Goal: Task Accomplishment & Management: Use online tool/utility

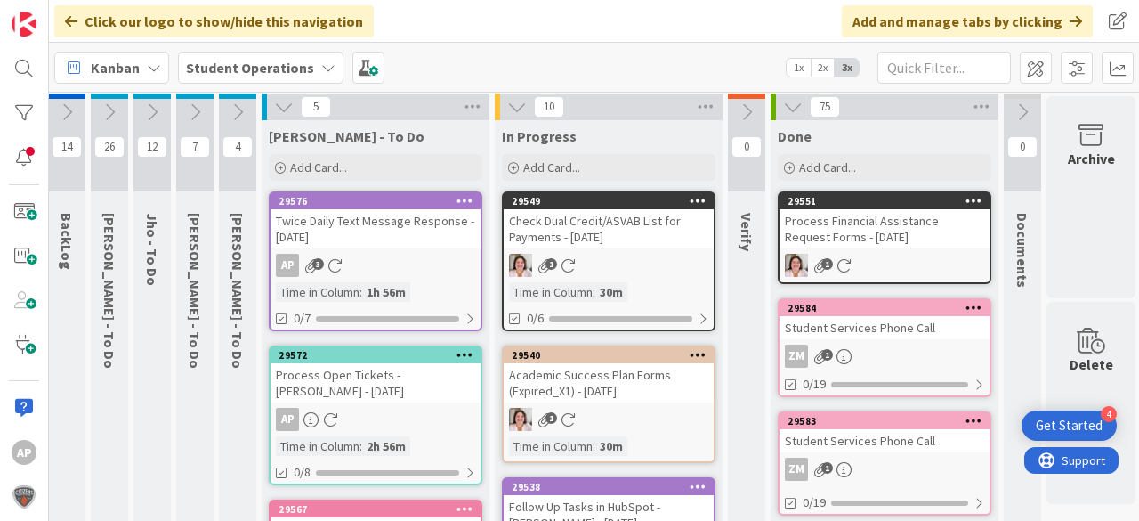
scroll to position [0, 50]
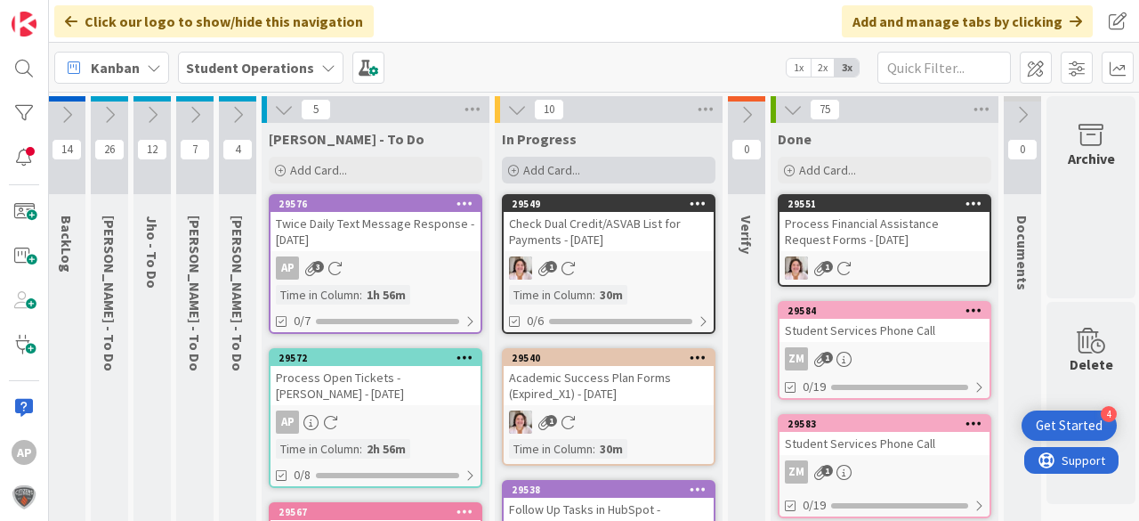
click at [572, 165] on span "Add Card..." at bounding box center [551, 170] width 57 height 16
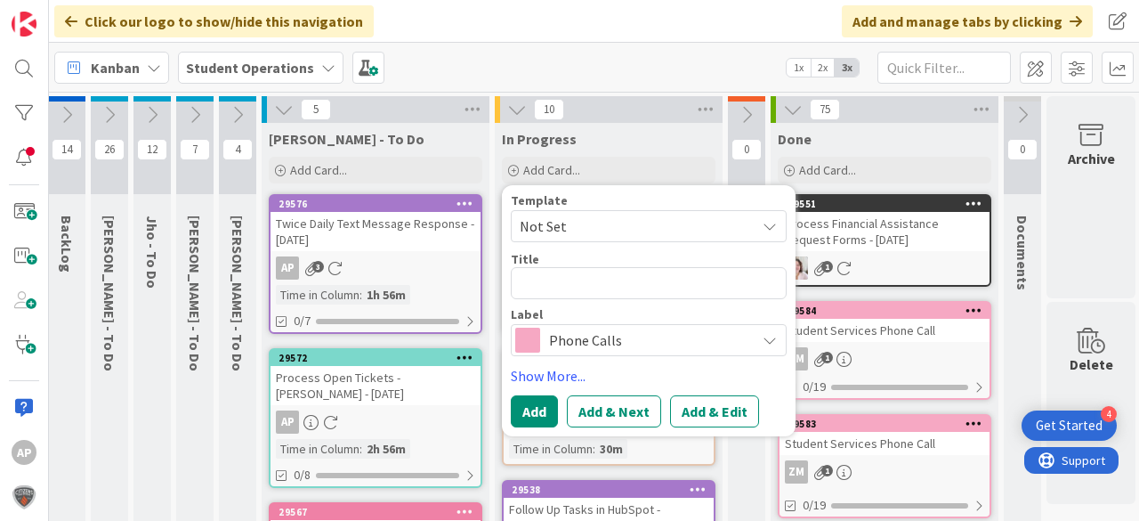
click at [594, 222] on span "Not Set" at bounding box center [631, 225] width 222 height 23
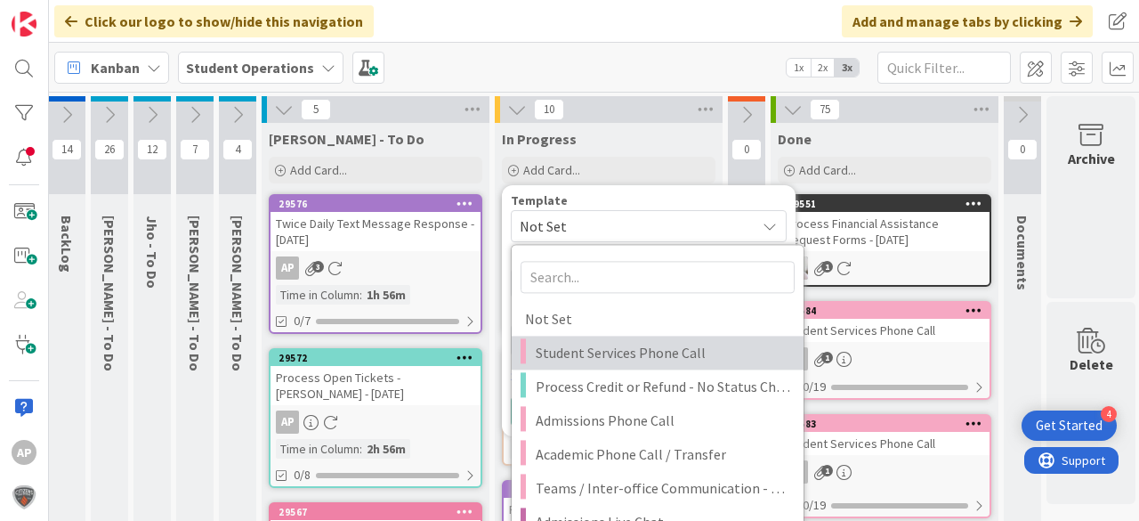
click at [658, 347] on span "Student Services Phone Call" at bounding box center [663, 352] width 254 height 23
type textarea "x"
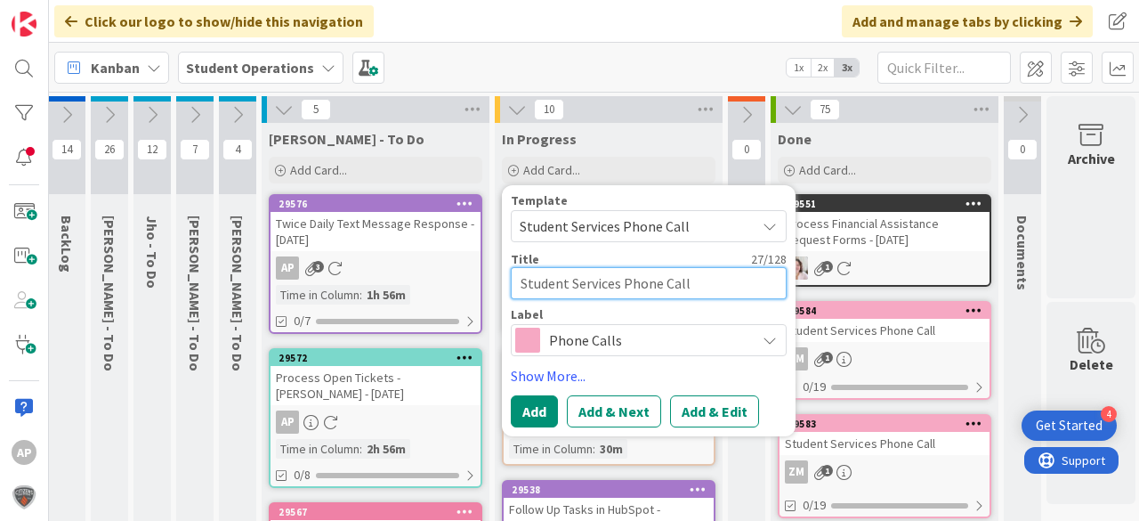
click at [728, 288] on textarea "Student Services Phone Call" at bounding box center [649, 283] width 276 height 32
type textarea "Student Services Phone Call"
type textarea "x"
type textarea "Student Services Phone Call -"
type textarea "x"
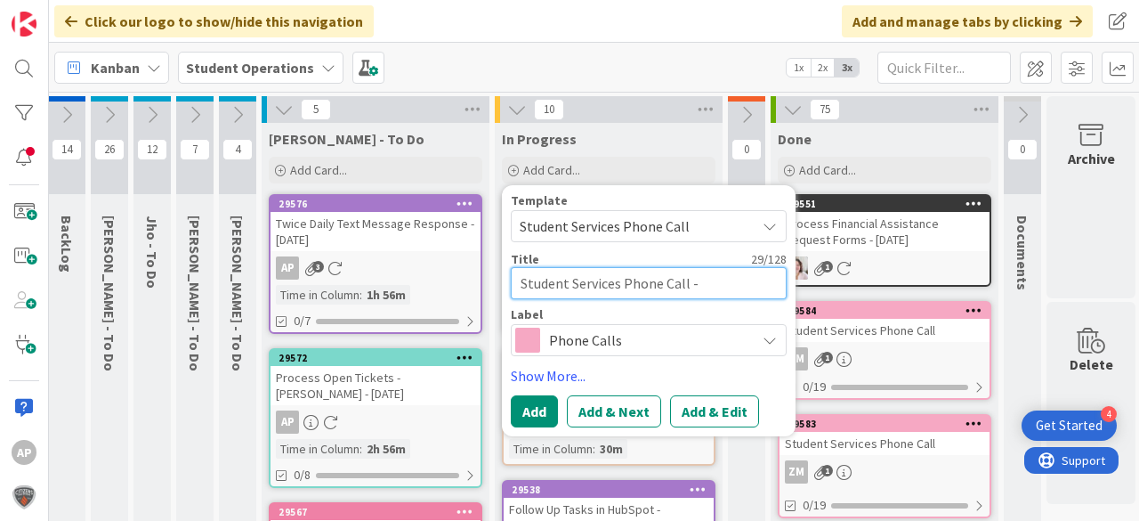
type textarea "Student Services Phone Call -"
type textarea "x"
type textarea "Student Services Phone Call - L"
type textarea "x"
type textarea "Student Services Phone Call - Le"
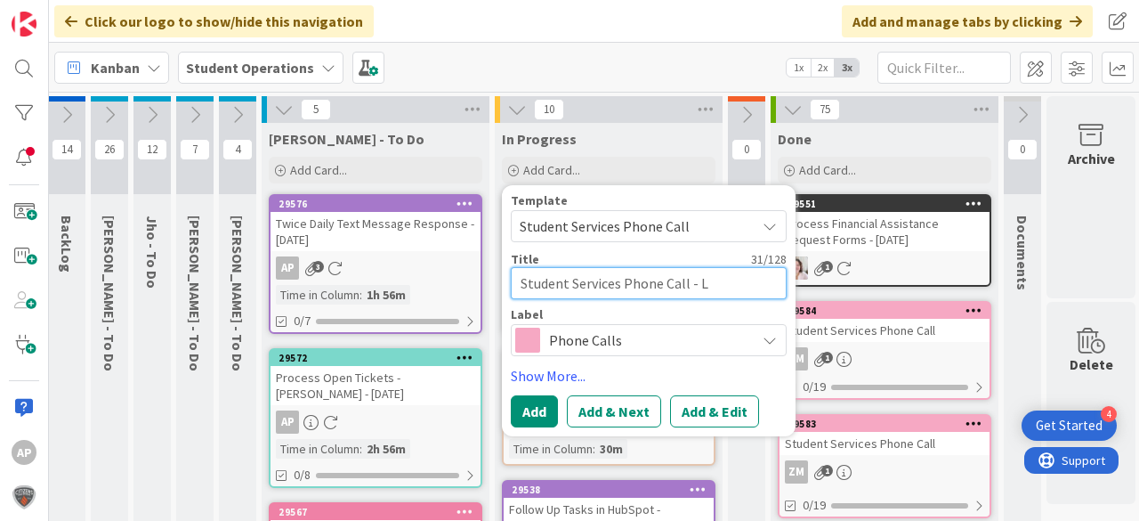
type textarea "x"
type textarea "Student Services Phone Call - Lea"
type textarea "x"
type textarea "Student Services Phone Call - Lea"
type textarea "x"
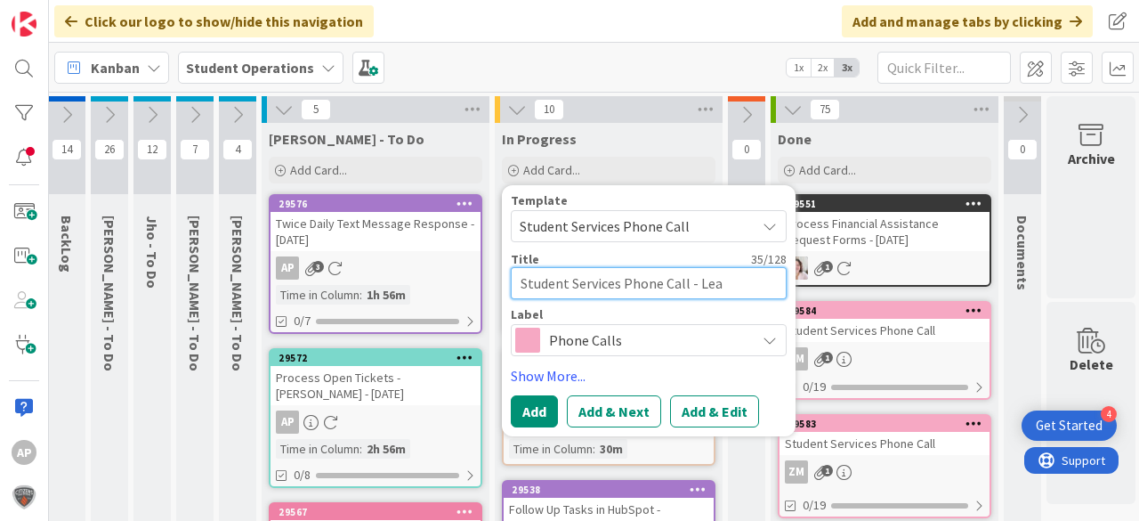
type textarea "Student Services Phone Call - Lea K"
type textarea "x"
type textarea "Student Services Phone Call - Lea"
type textarea "x"
type textarea "Student Services Phone Call - Lea J"
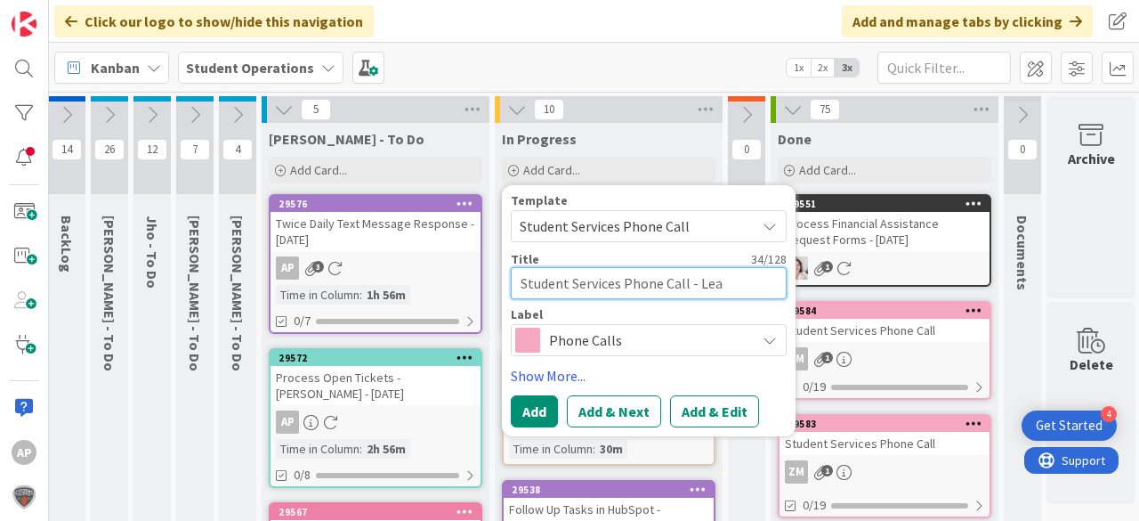
type textarea "x"
type textarea "Student Services Phone Call - Lea Ja"
type textarea "x"
type textarea "Student Services Phone Call - Lea Jak"
type textarea "x"
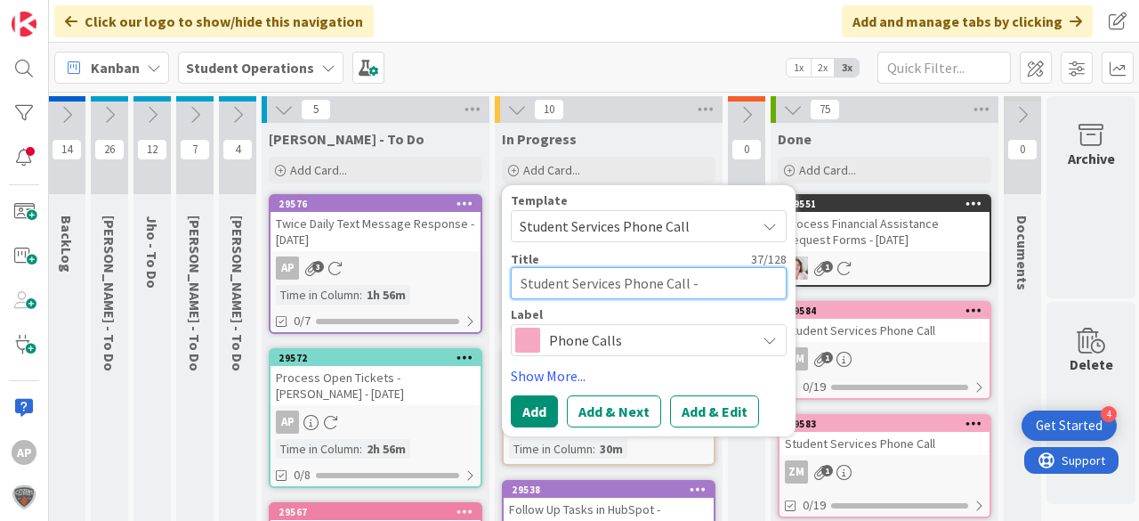
type textarea "Student Services Phone Call - Lea Jaki"
type textarea "x"
type textarea "Student Services Phone Call - [PERSON_NAME]"
type textarea "x"
type textarea "Student Services Phone Call - [PERSON_NAME]"
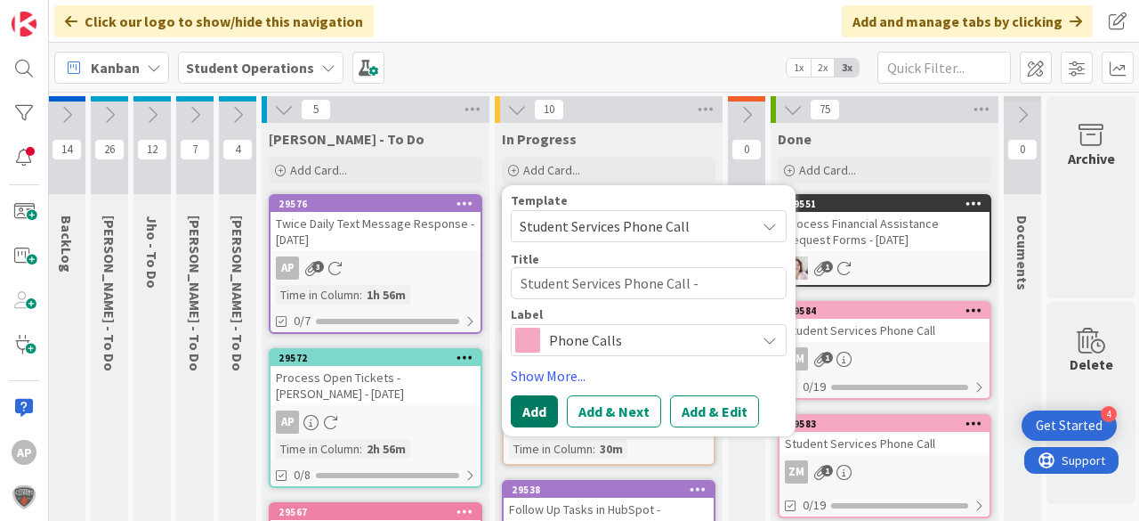
click at [543, 408] on button "Add" at bounding box center [534, 411] width 47 height 32
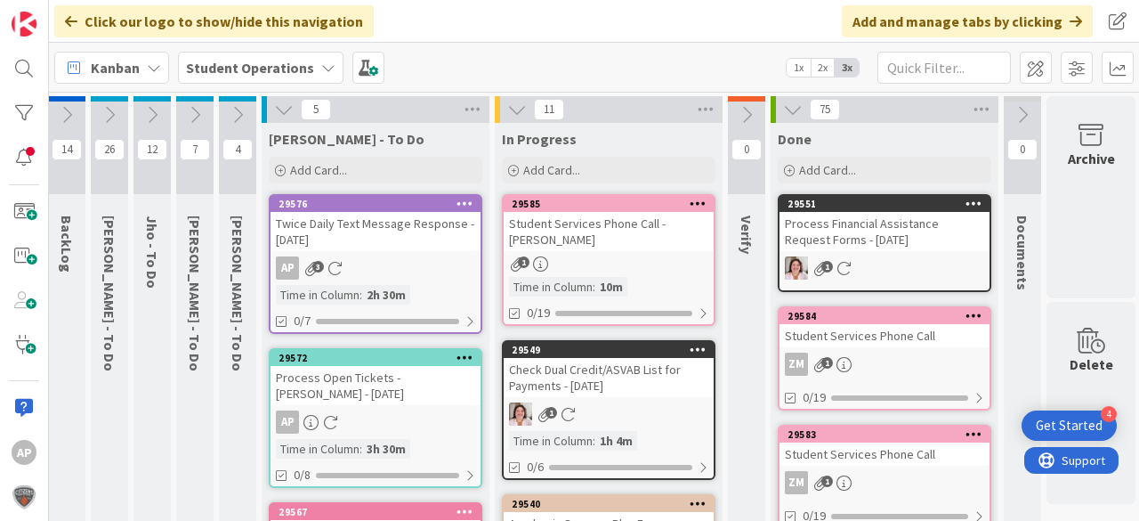
click at [593, 246] on div "Student Services Phone Call - [PERSON_NAME]" at bounding box center [609, 231] width 210 height 39
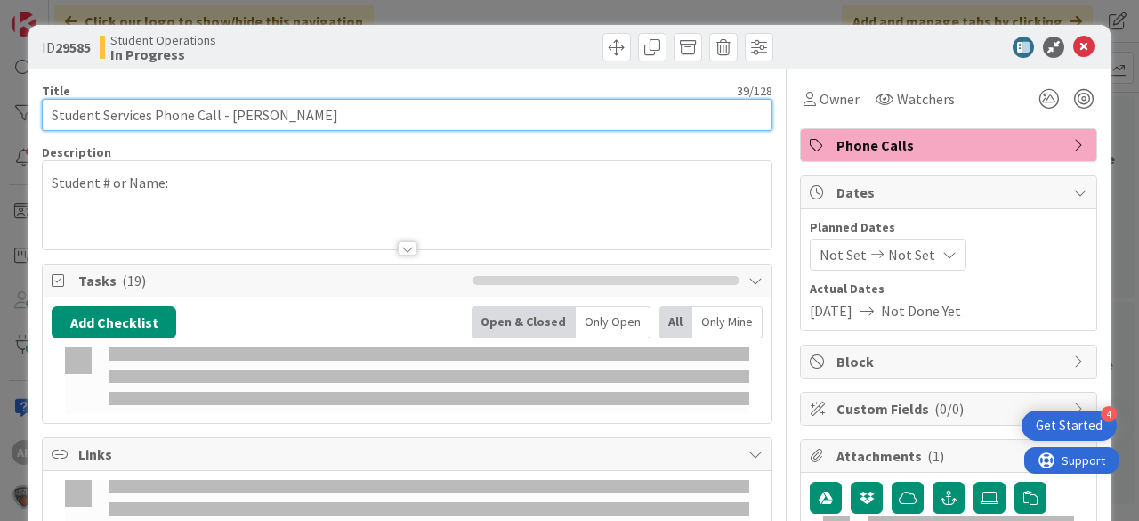
click at [345, 117] on input "Student Services Phone Call - [PERSON_NAME]" at bounding box center [407, 115] width 731 height 32
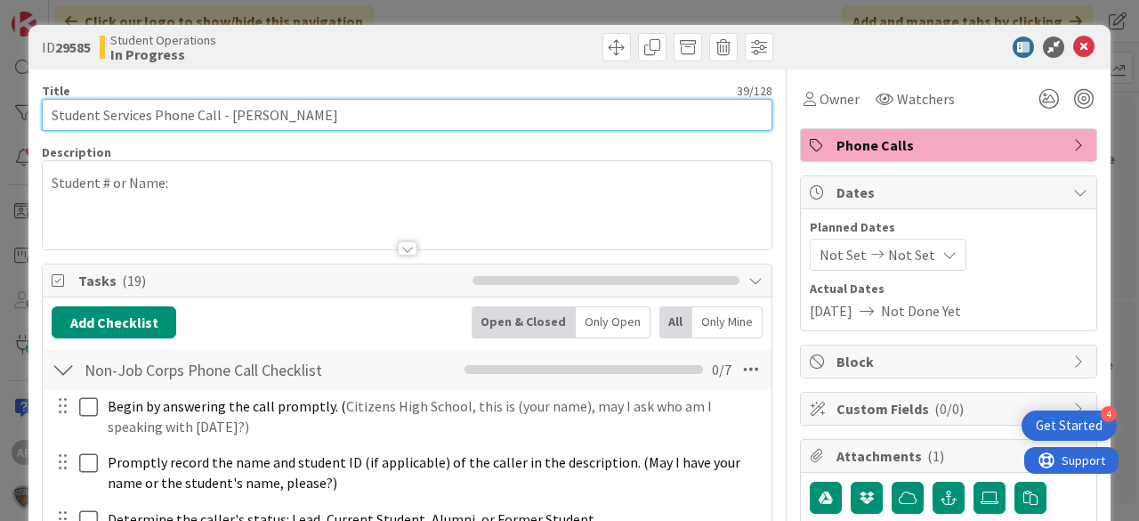
click at [352, 110] on input "Student Services Phone Call - [PERSON_NAME]" at bounding box center [407, 115] width 731 height 32
drag, startPoint x: 287, startPoint y: 109, endPoint x: 326, endPoint y: 95, distance: 41.7
click at [289, 109] on input "Student Services Phone Call - Lea Jakic 910 minutes)" at bounding box center [407, 115] width 731 height 32
type input "Student Services Phone Call - [PERSON_NAME] (10 minutes)"
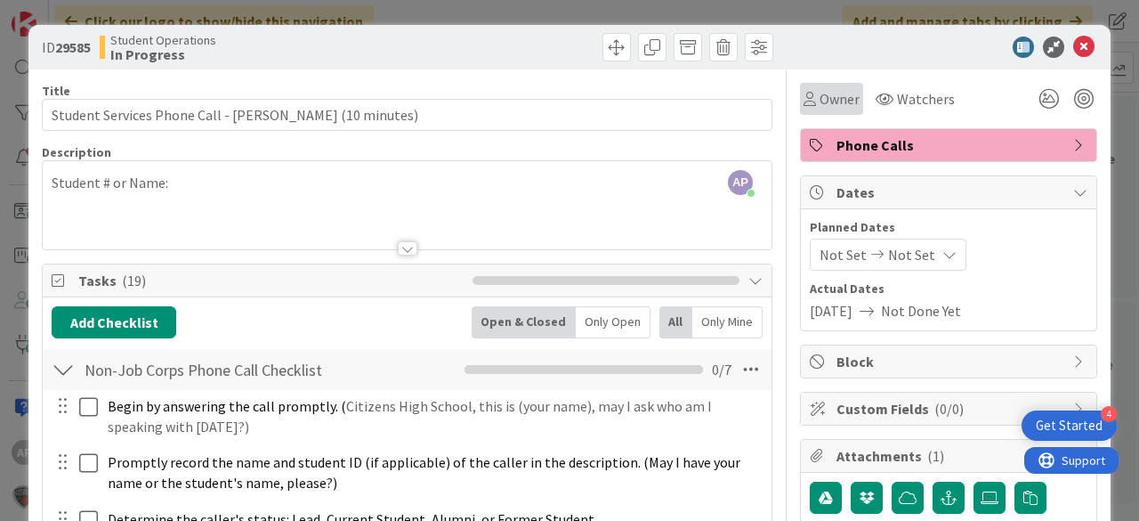
click at [805, 100] on div "Owner" at bounding box center [831, 98] width 56 height 21
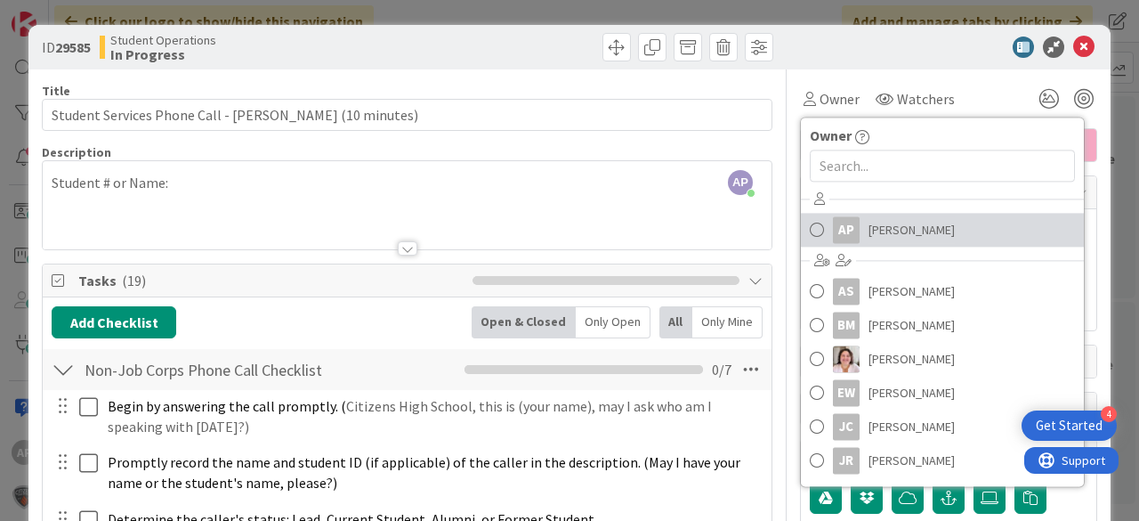
drag, startPoint x: 881, startPoint y: 241, endPoint x: 1029, endPoint y: 157, distance: 170.2
click at [881, 241] on span "[PERSON_NAME]" at bounding box center [911, 229] width 86 height 27
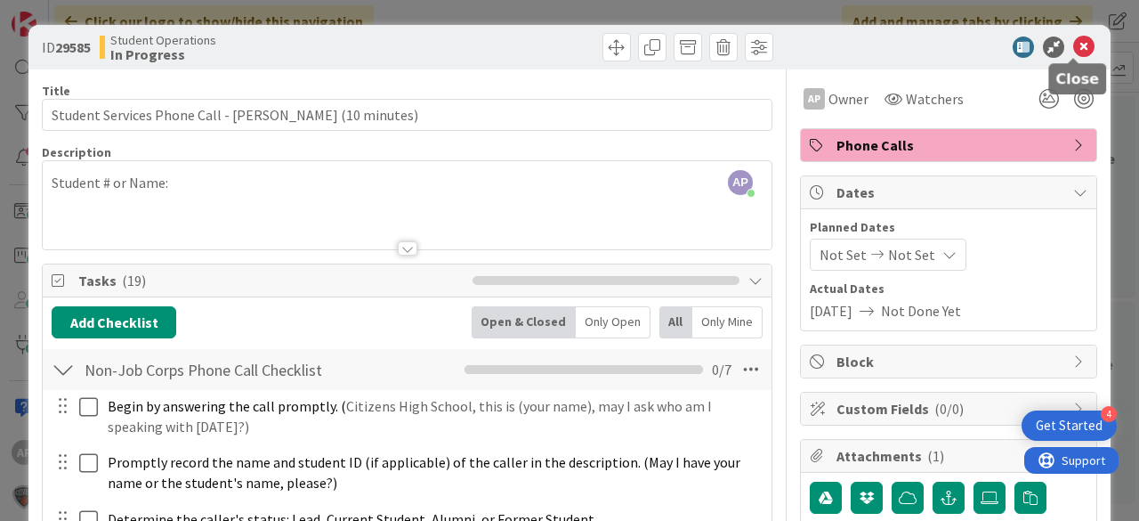
click at [1073, 48] on icon at bounding box center [1083, 46] width 21 height 21
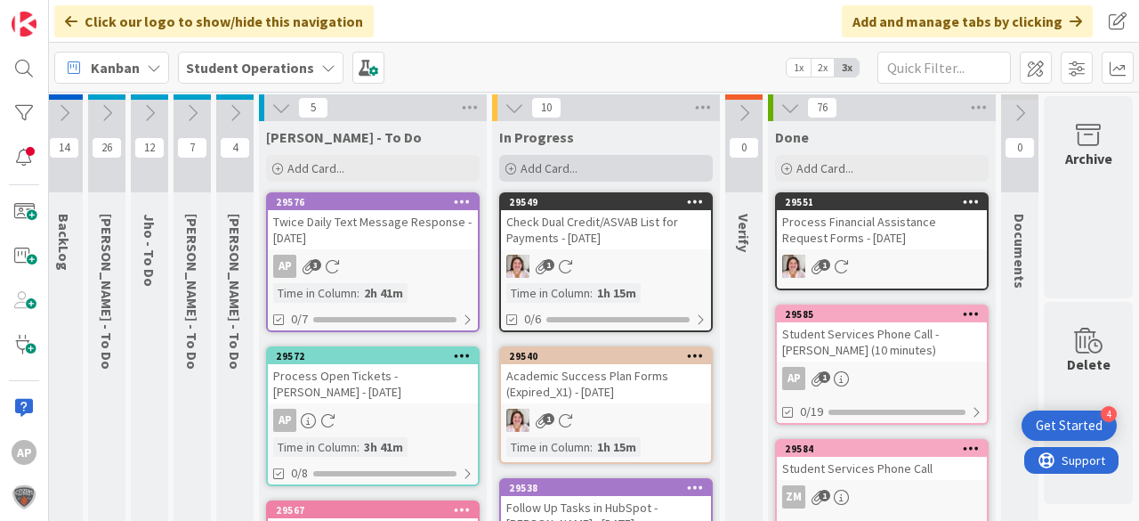
click at [529, 165] on span "Add Card..." at bounding box center [549, 168] width 57 height 16
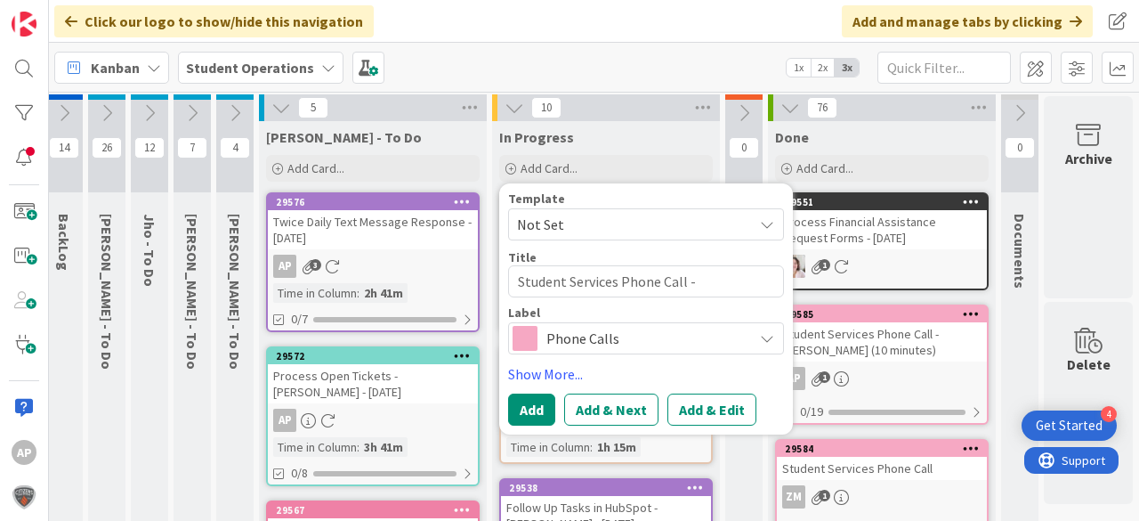
click at [628, 225] on span "Not Set" at bounding box center [628, 224] width 222 height 23
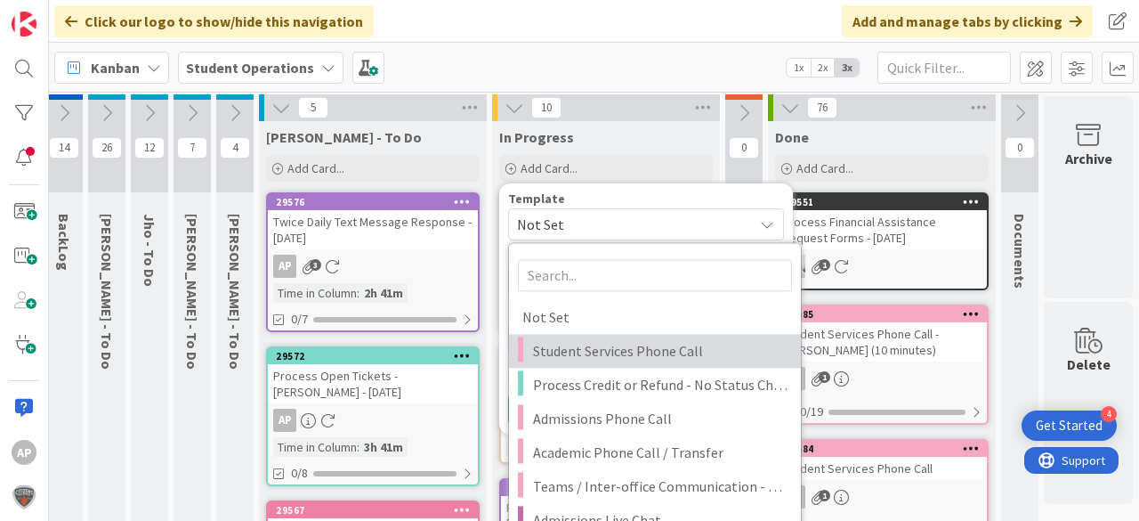
click at [701, 351] on span "Student Services Phone Call" at bounding box center [660, 350] width 254 height 23
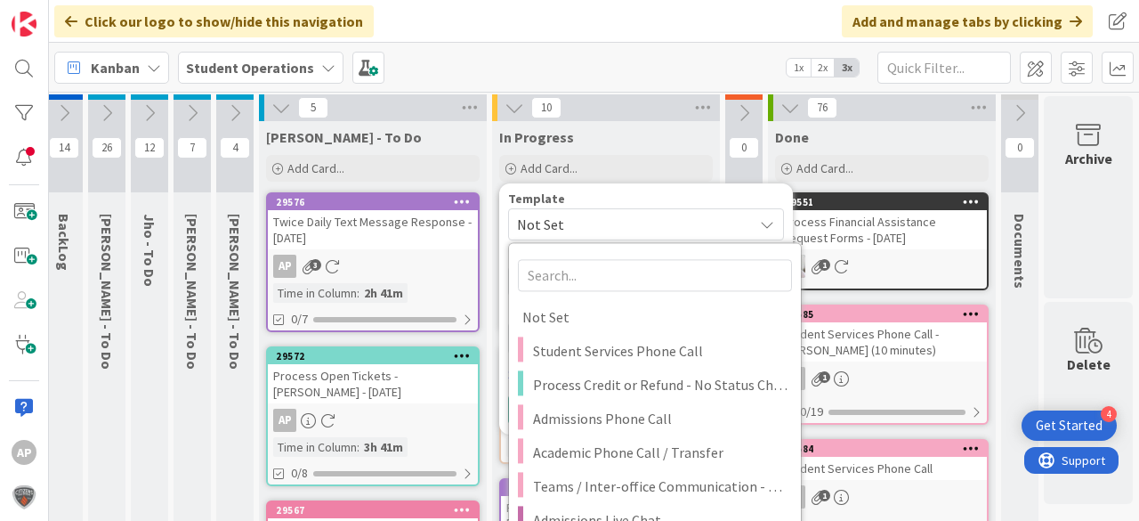
type textarea "x"
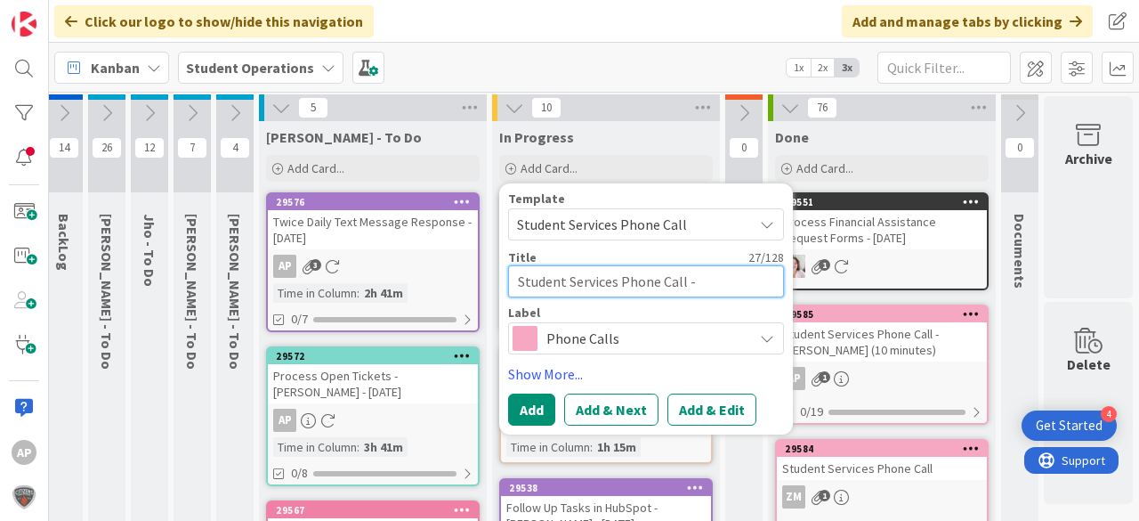
click at [719, 285] on textarea "Student Services Phone Call" at bounding box center [646, 281] width 276 height 32
type textarea "Student Services Phone Call"
type textarea "x"
type textarea "Student Services Phone Call -"
type textarea "x"
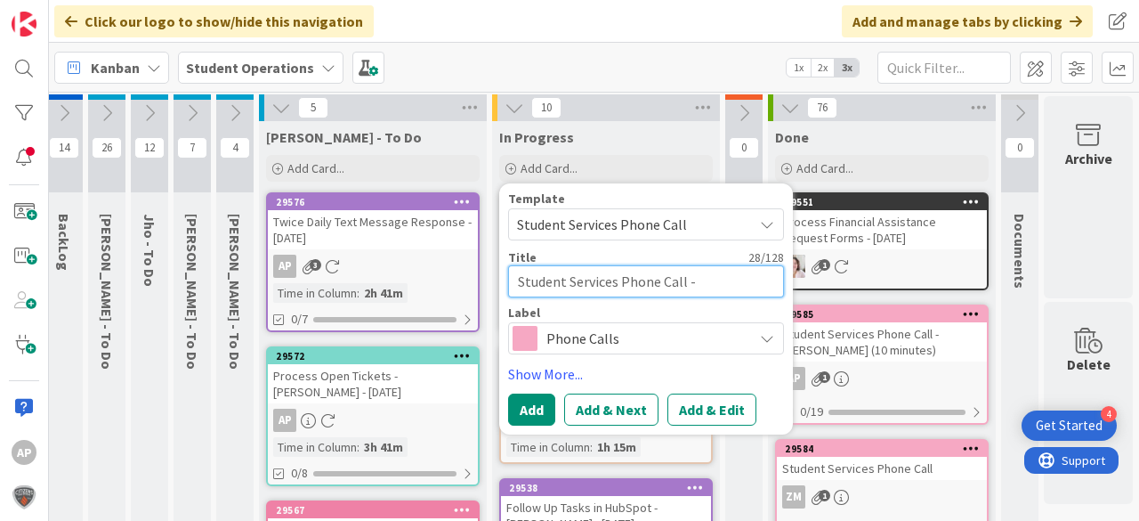
type textarea "Student Services Phone Call -"
type textarea "x"
type textarea "Student Services Phone Call - L"
type textarea "x"
type textarea "Student Services Phone Call - Le"
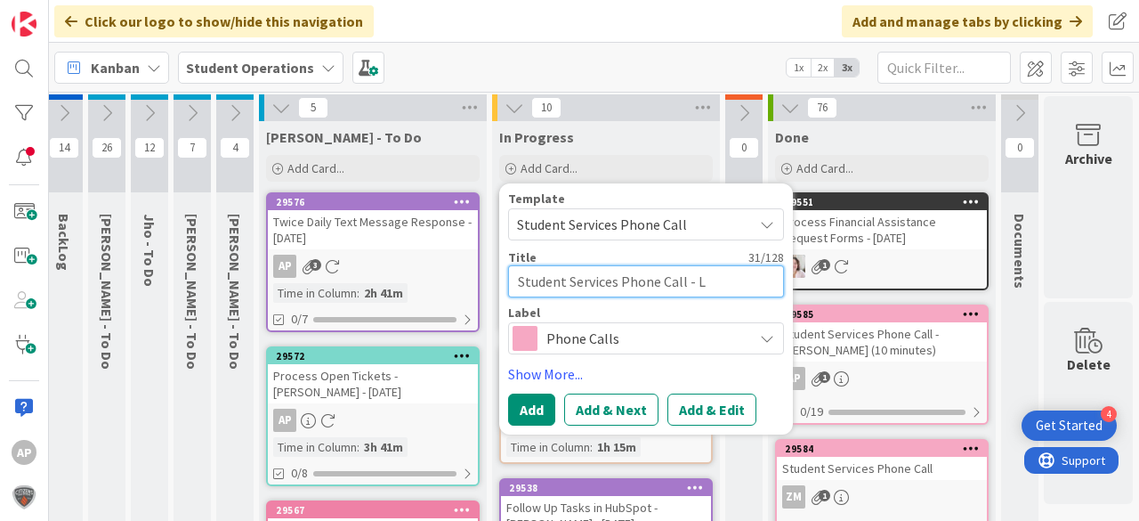
type textarea "x"
type textarea "Student Services Phone Call - Lea"
type textarea "x"
type textarea "Student Services Phone Call - Lea"
type textarea "x"
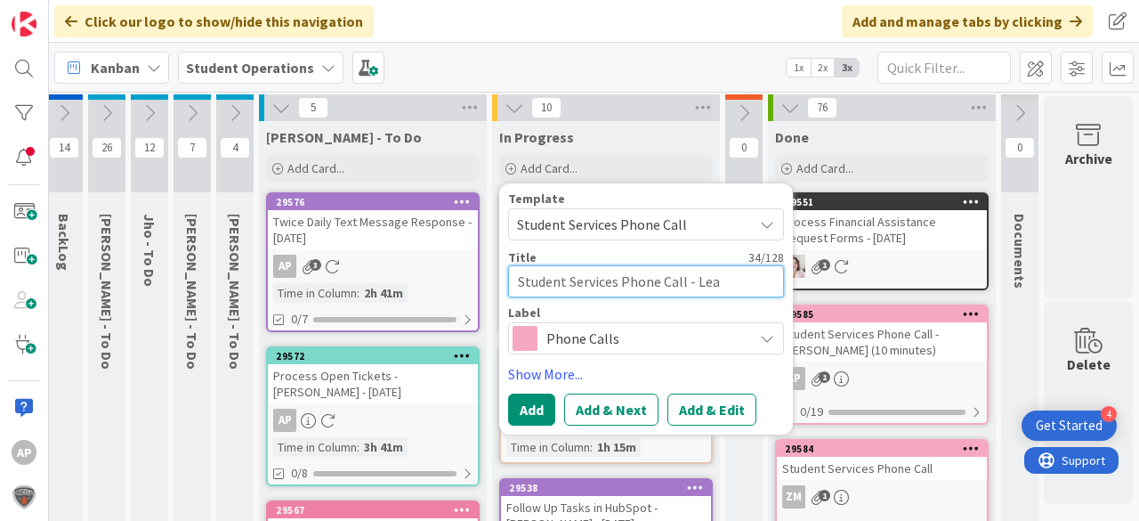
type textarea "Student Services Phone Call - Lea J"
type textarea "x"
type textarea "Student Services Phone Call - Lea Ja"
type textarea "x"
type textarea "Student Services Phone Call - Lea Jak"
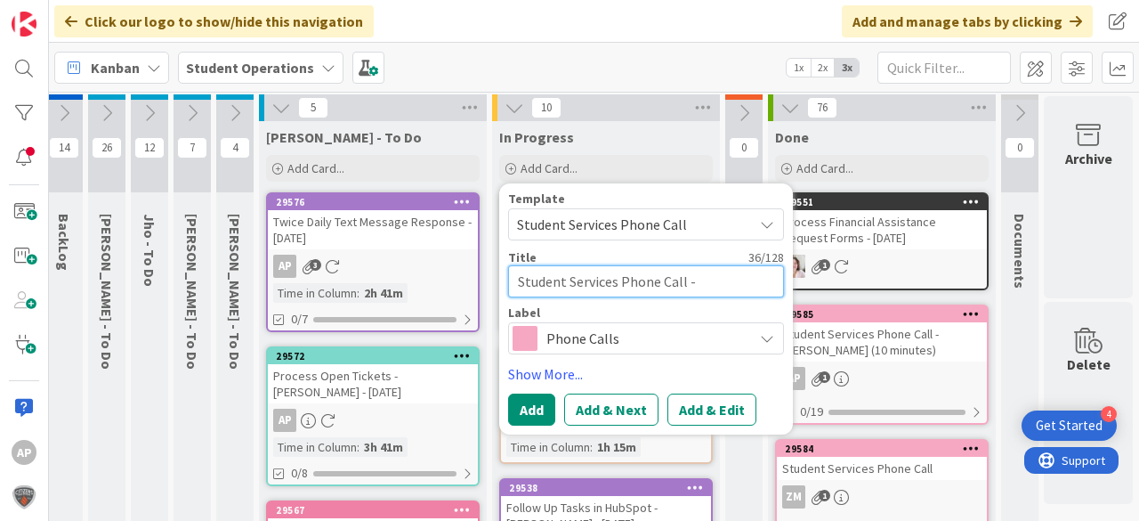
type textarea "x"
type textarea "Student Services Phone Call - Lea Jaki"
type textarea "x"
type textarea "Student Services Phone Call - [PERSON_NAME]"
type textarea "x"
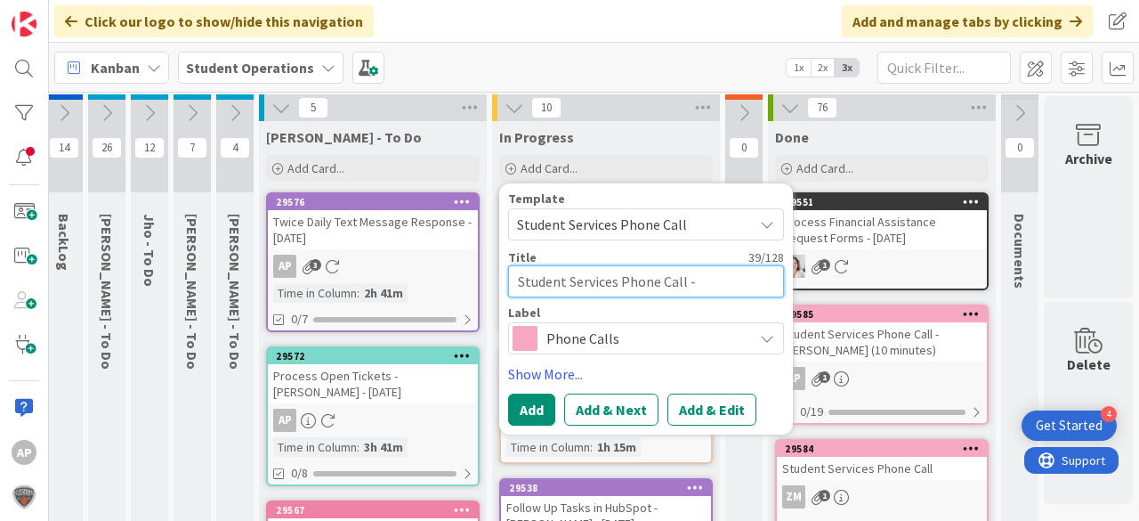
type textarea "Student Services Phone Call - [PERSON_NAME]"
drag, startPoint x: 620, startPoint y: 262, endPoint x: 577, endPoint y: 301, distance: 58.6
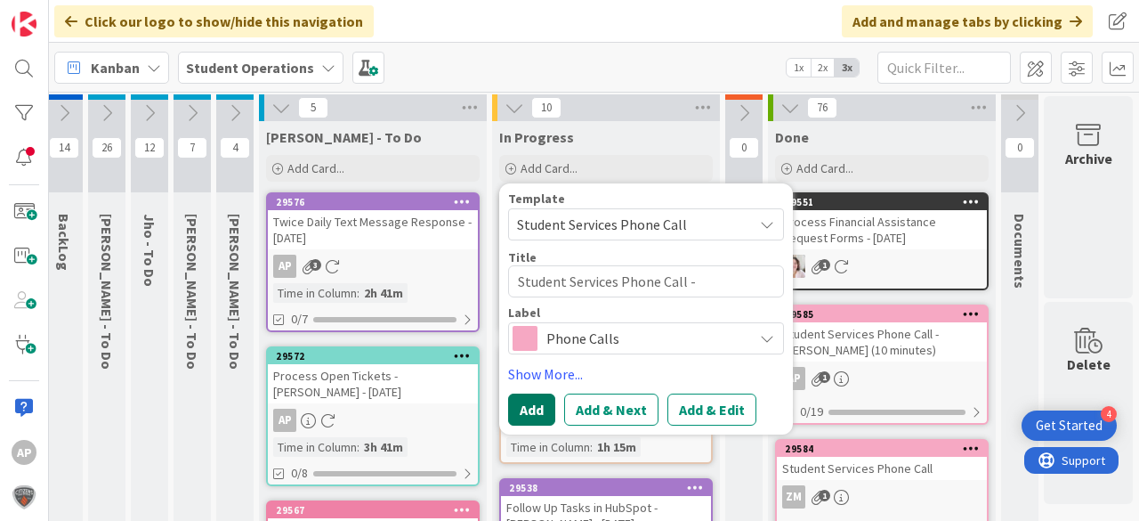
drag, startPoint x: 577, startPoint y: 301, endPoint x: 520, endPoint y: 413, distance: 125.7
click at [520, 413] on button "Add" at bounding box center [531, 409] width 47 height 32
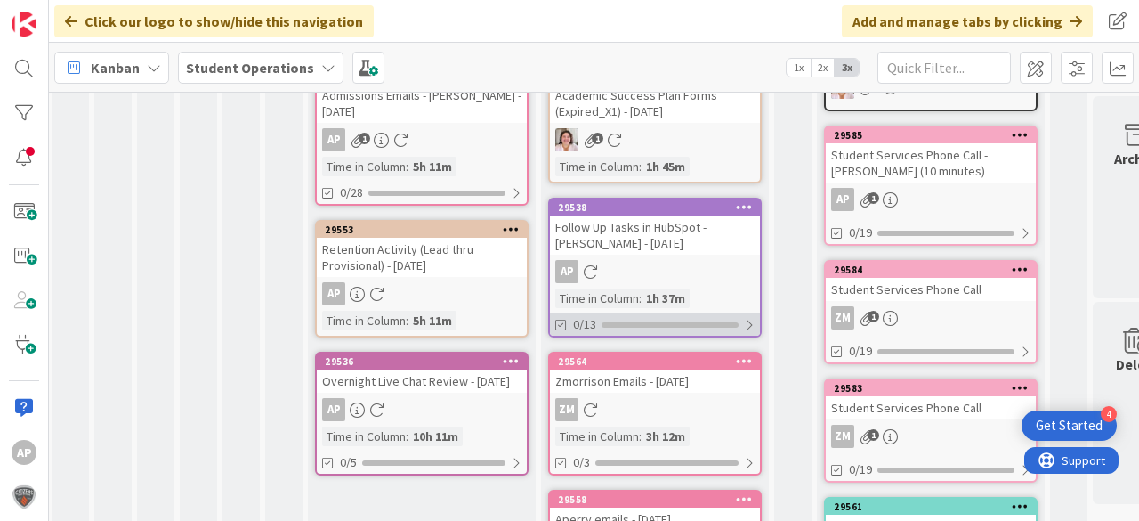
scroll to position [9, 4]
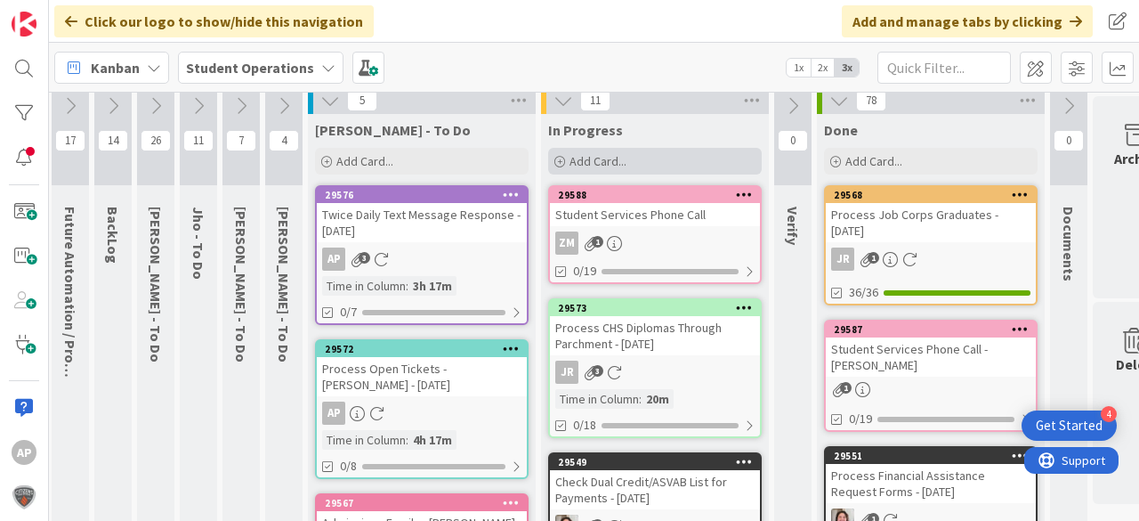
click at [630, 153] on div "Add Card..." at bounding box center [655, 161] width 214 height 27
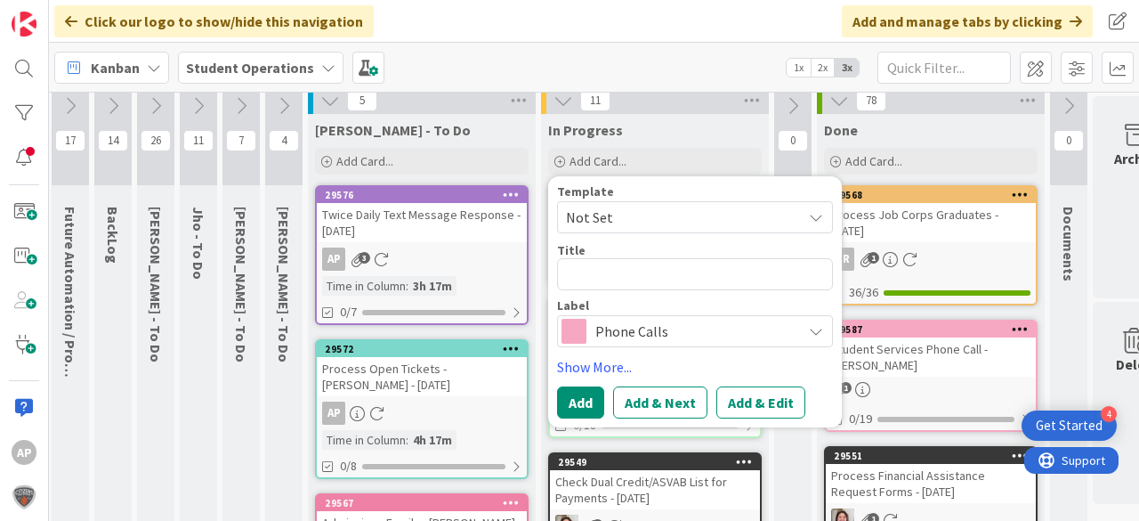
click at [638, 218] on span "Not Set" at bounding box center [677, 217] width 222 height 23
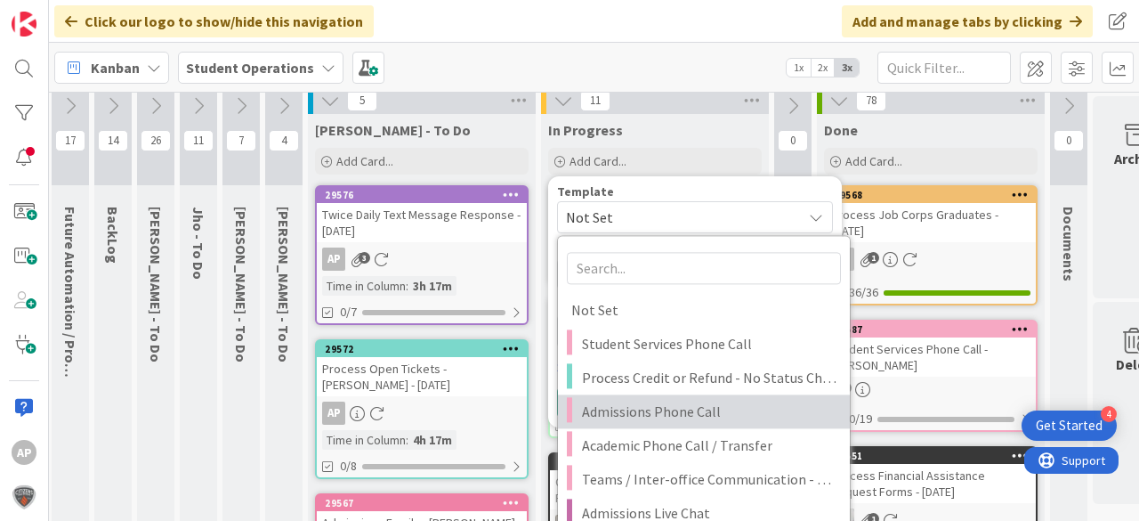
click at [645, 417] on span "Admissions Phone Call" at bounding box center [709, 411] width 254 height 23
type textarea "x"
type textarea "Admissions Phone Call"
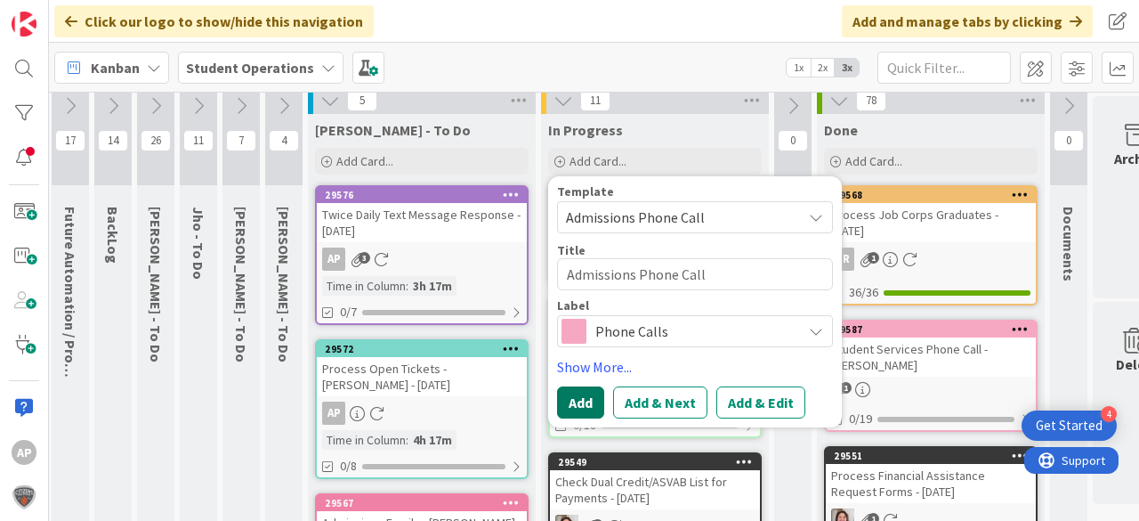
click at [596, 405] on button "Add" at bounding box center [580, 402] width 47 height 32
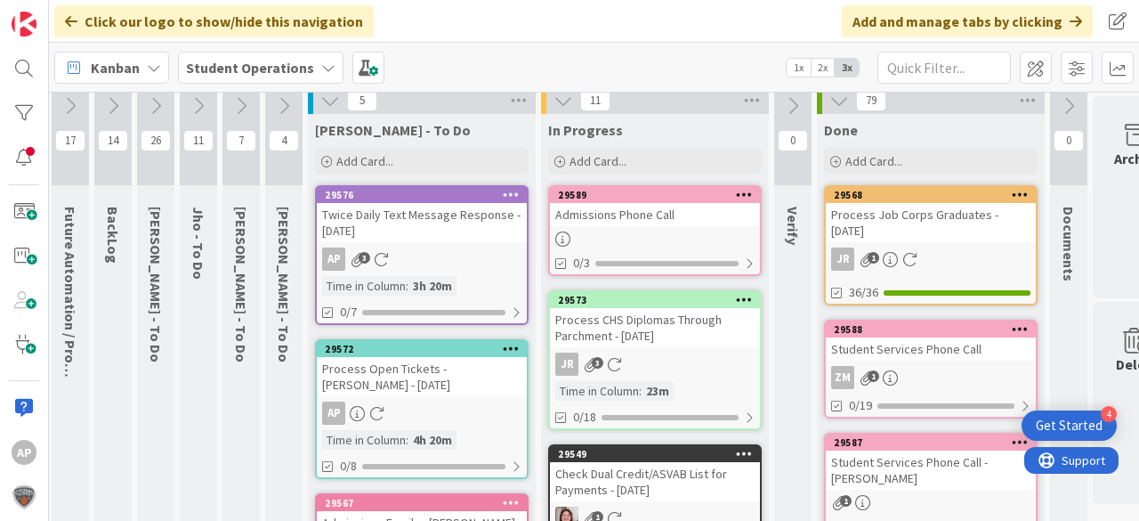
click at [648, 243] on div at bounding box center [655, 238] width 210 height 15
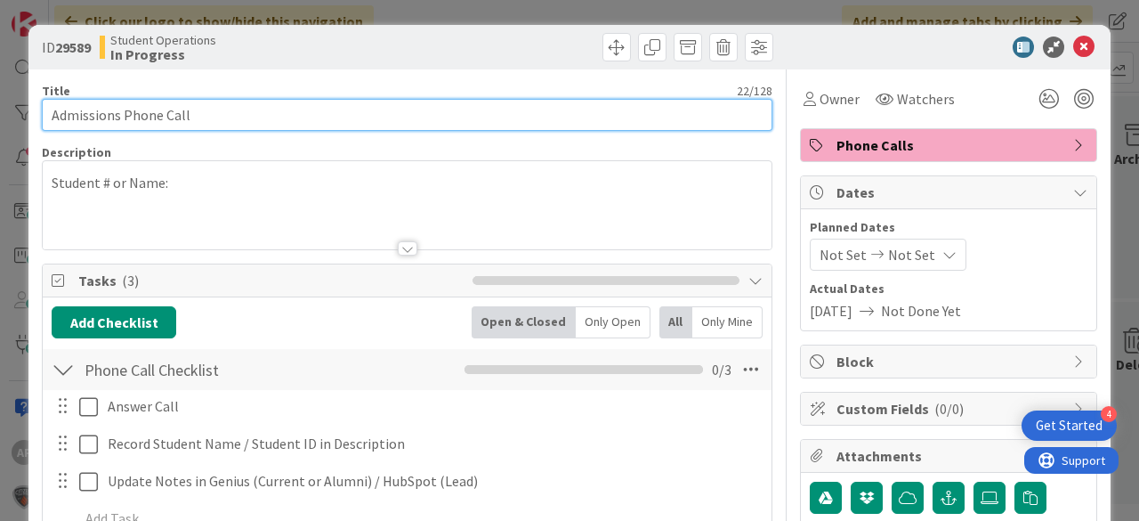
click at [306, 114] on input "Admissions Phone Call" at bounding box center [407, 115] width 731 height 32
type input "Admissions Phone Call - [PERSON_NAME]"
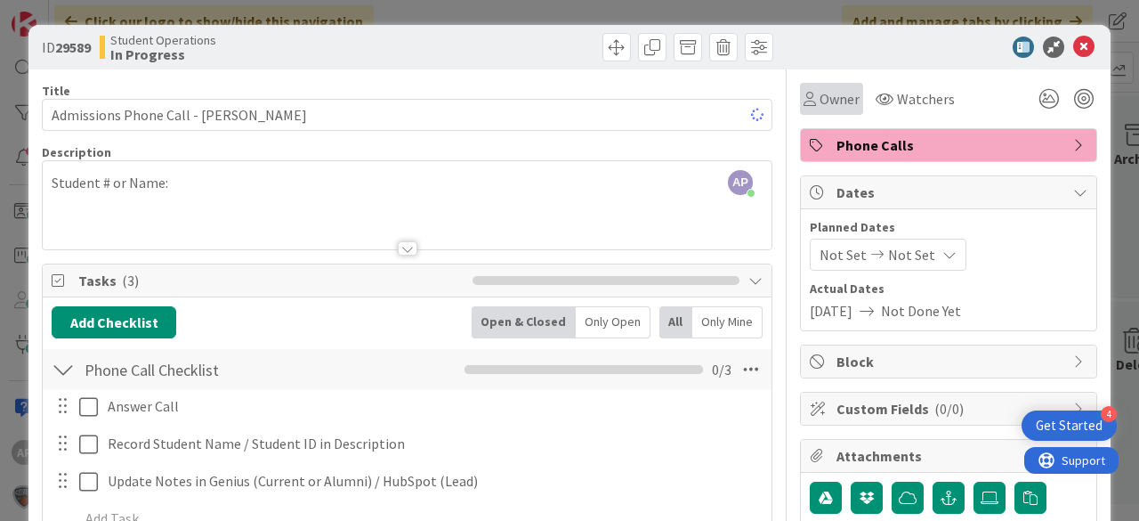
click at [819, 94] on span "Owner" at bounding box center [839, 98] width 40 height 21
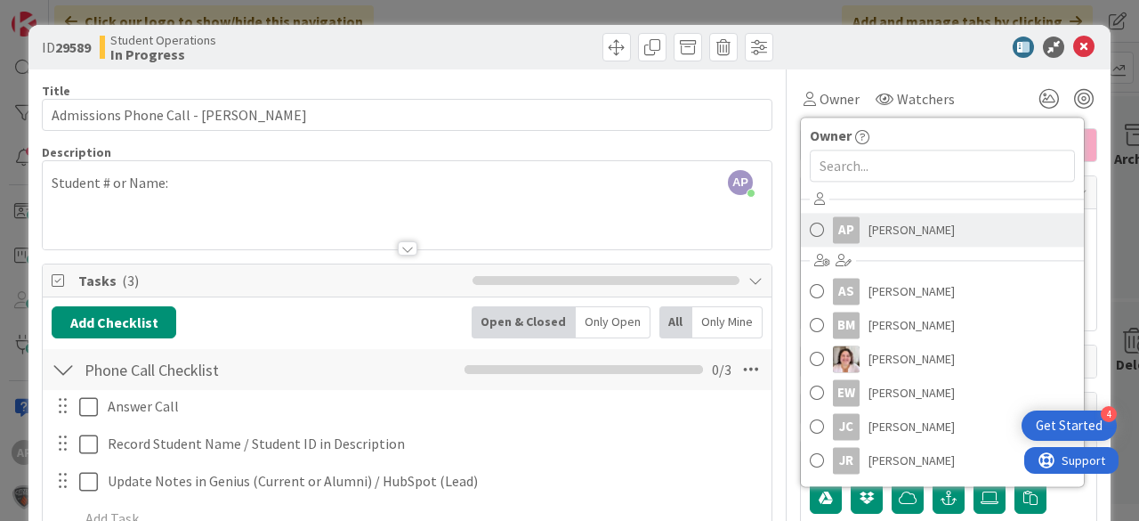
click at [876, 222] on span "[PERSON_NAME]" at bounding box center [911, 229] width 86 height 27
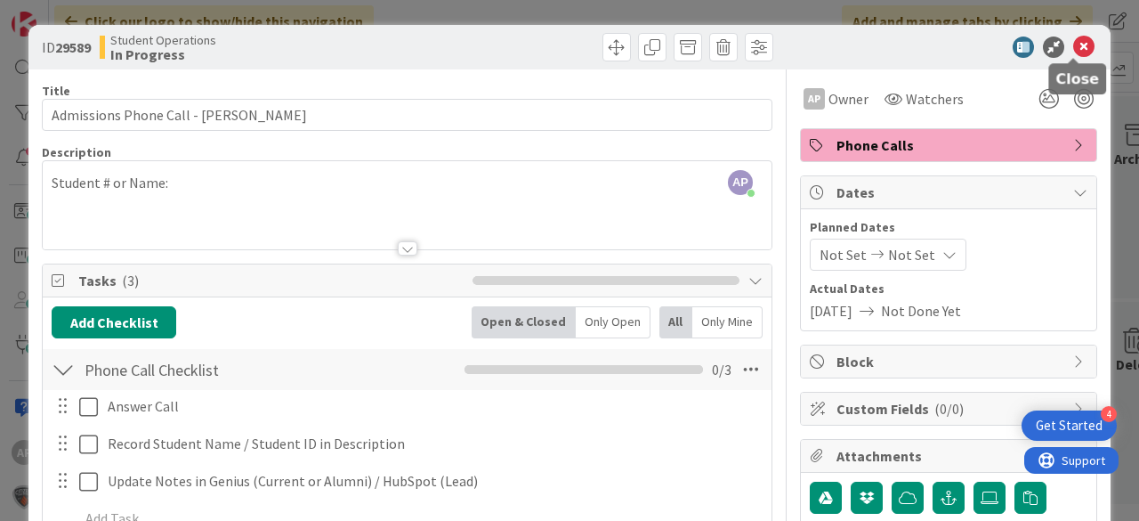
click at [1079, 43] on icon at bounding box center [1083, 46] width 21 height 21
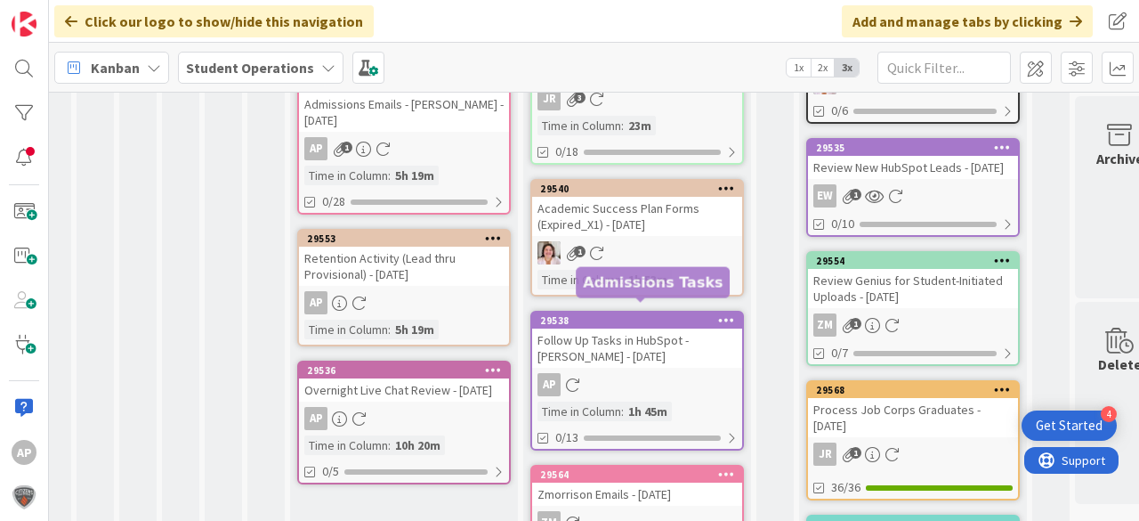
scroll to position [0, 21]
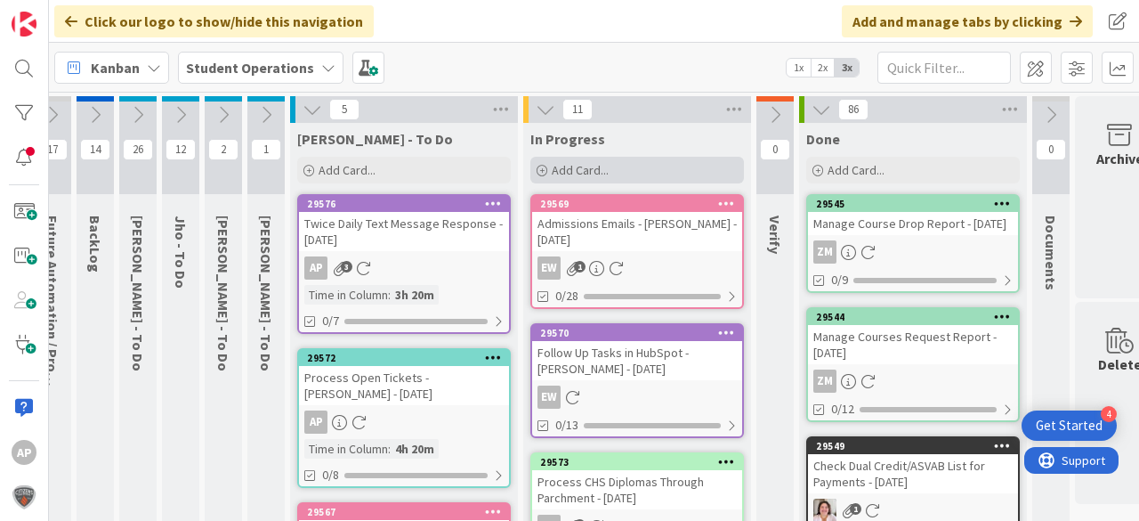
click at [566, 170] on span "Add Card..." at bounding box center [580, 170] width 57 height 16
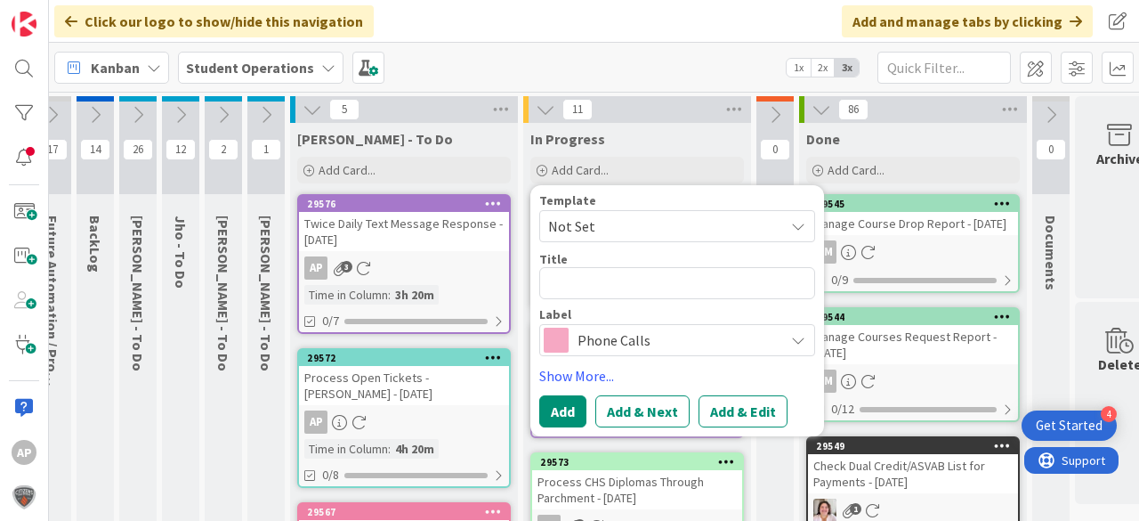
click at [616, 214] on span "Not Set" at bounding box center [659, 225] width 222 height 23
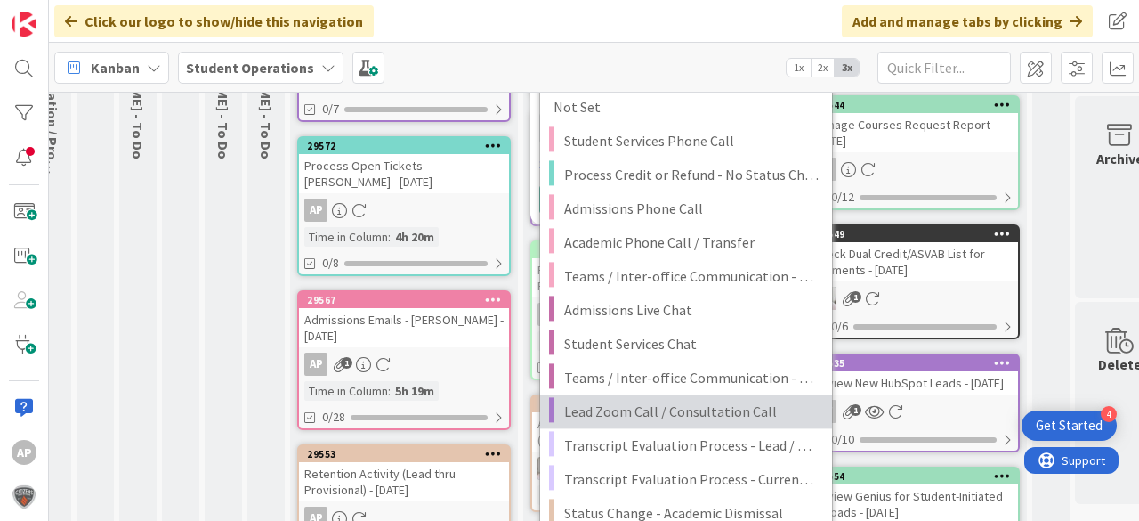
scroll to position [214, 21]
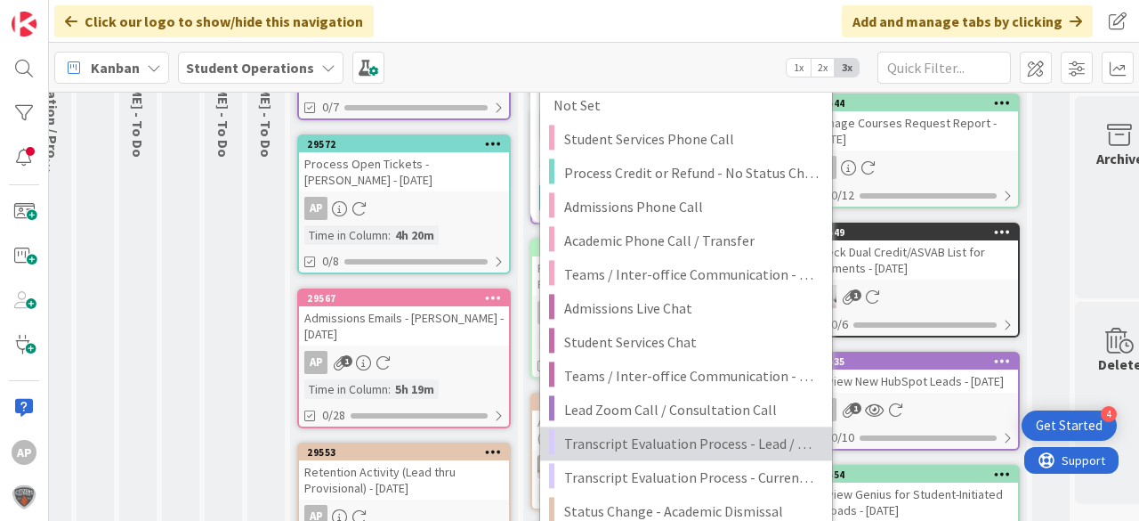
click at [709, 441] on span "Transcript Evaluation Process - Lead / New Student" at bounding box center [691, 443] width 254 height 23
type textarea "x"
type textarea "Transcript Evaluation Process - Lead / New Student"
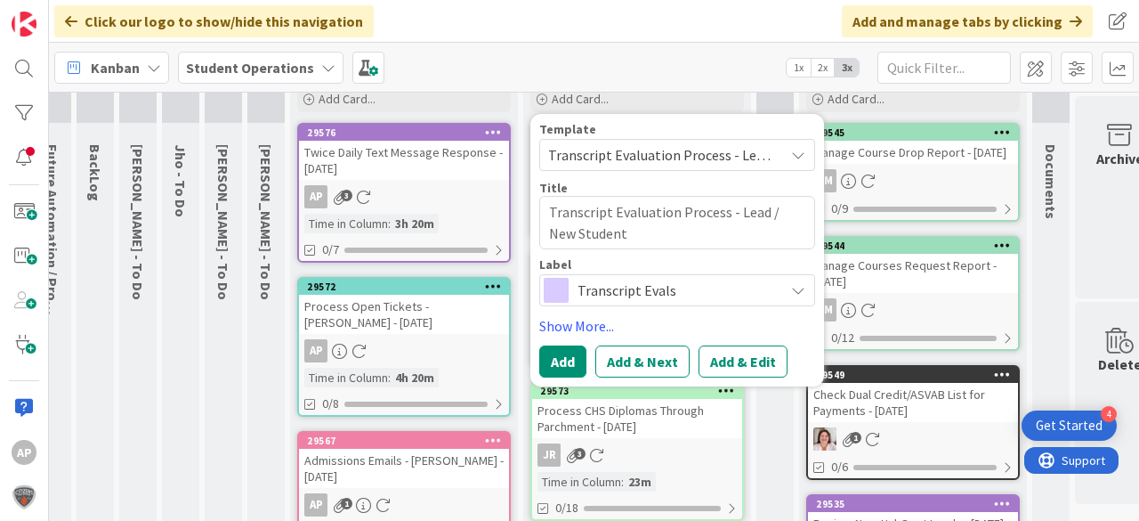
scroll to position [71, 21]
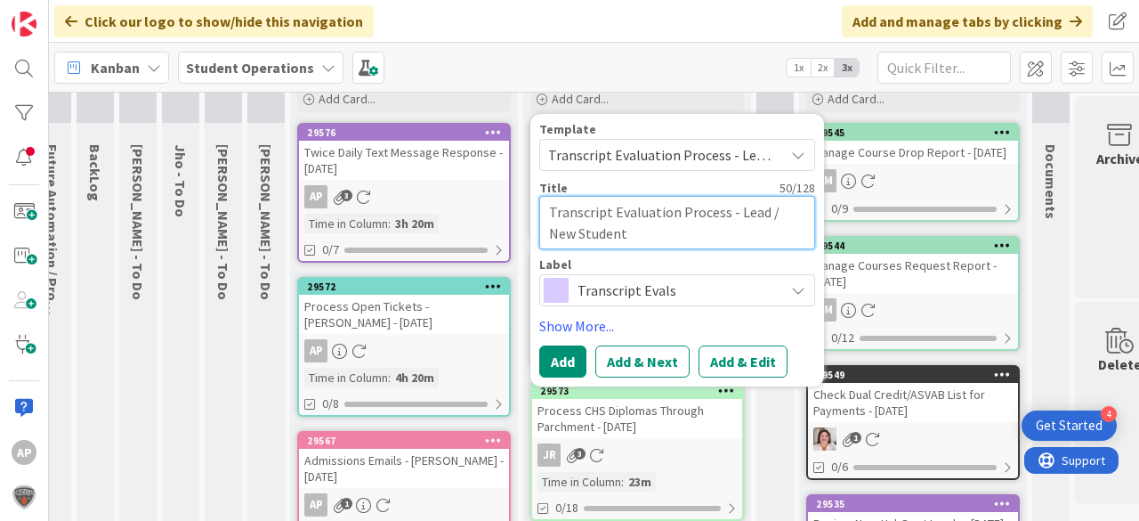
click at [699, 240] on textarea "Transcript Evaluation Process - Lead / New Student" at bounding box center [677, 222] width 276 height 53
type textarea "x"
type textarea "Transcript Evaluation Process - Lead / New Student"
type textarea "x"
type textarea "Transcript Evaluation Process - Lead / New Student -"
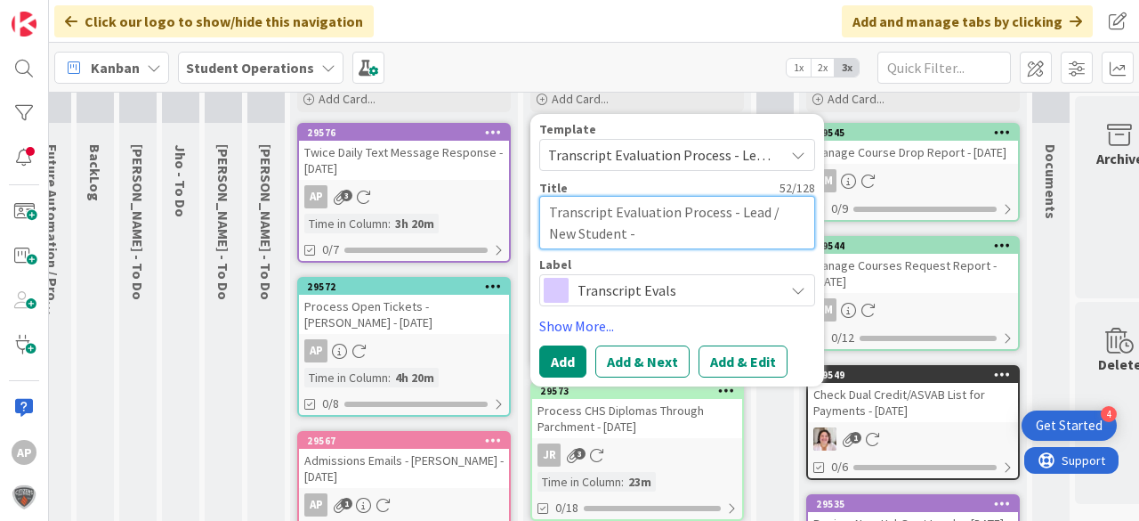
type textarea "x"
type textarea "Transcript Evaluation Process - Lead / New Student -"
type textarea "x"
type textarea "Transcript Evaluation Process - Lead / New Student - A"
type textarea "x"
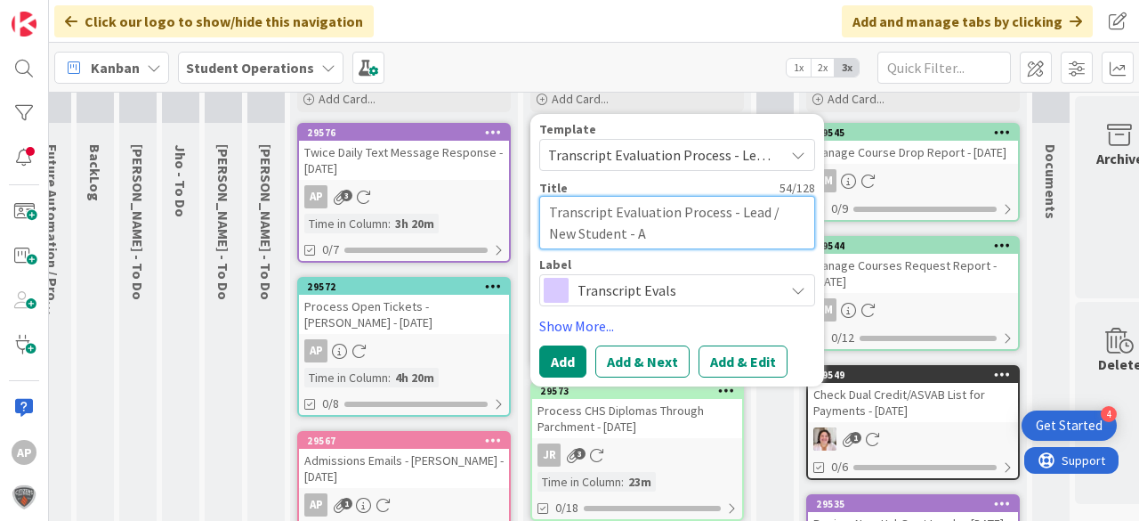
type textarea "Transcript Evaluation Process - Lead / New Student - Al"
type textarea "x"
type textarea "Transcript Evaluation Process - Lead / New Student - [PERSON_NAME]"
type textarea "x"
type textarea "Transcript Evaluation Process - Lead / New Student - [PERSON_NAME]"
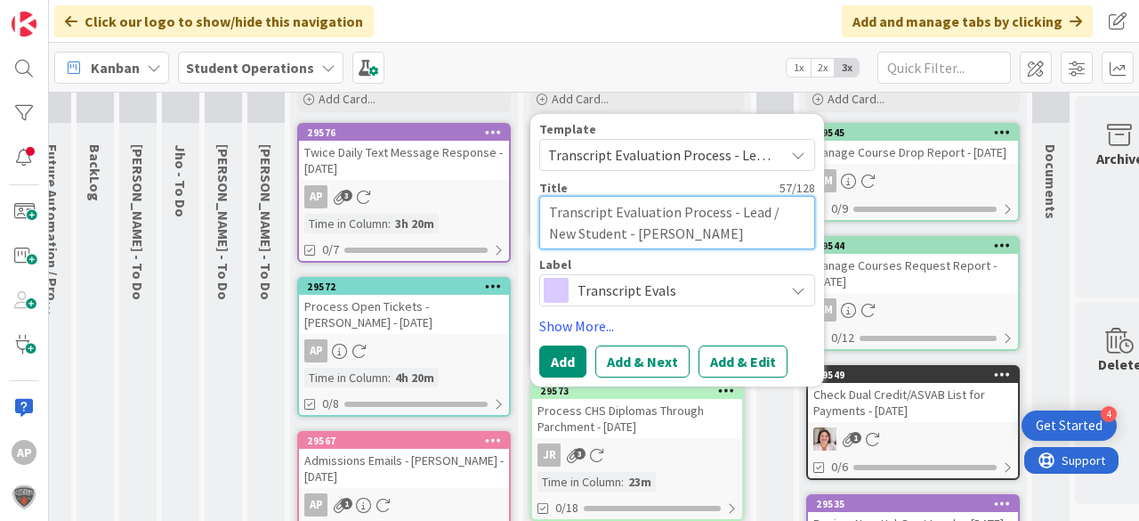
type textarea "x"
type textarea "Transcript Evaluation Process - Lead / New Student - [PERSON_NAME]"
type textarea "x"
type textarea "Transcript Evaluation Process - Lead / New Student - [PERSON_NAME]"
type textarea "x"
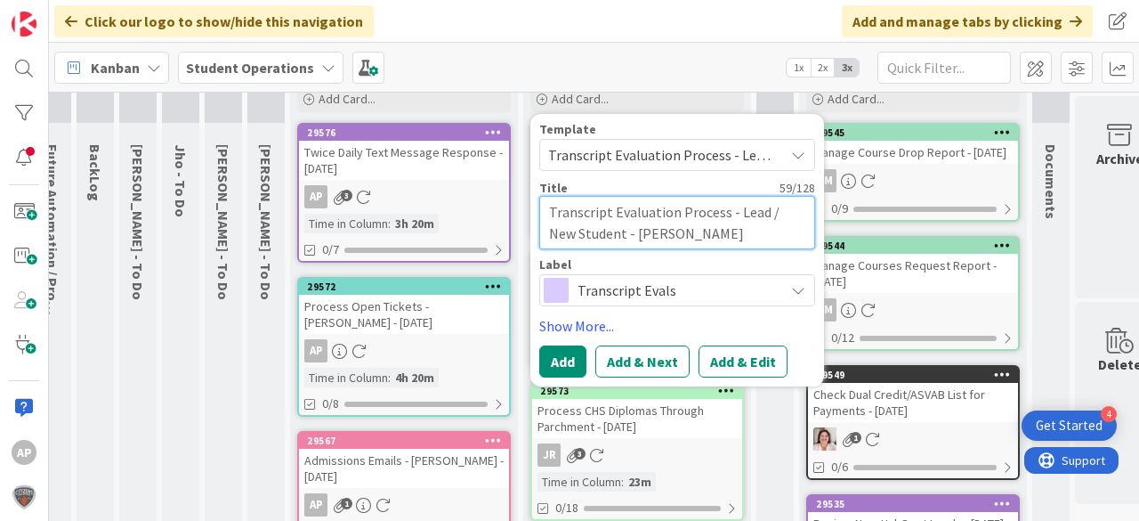
type textarea "Transcript Evaluation Process - Lead / New Student - [PERSON_NAME]"
type textarea "x"
type textarea "Transcript Evaluation Process - Lead / New Student - [PERSON_NAME]"
type textarea "x"
type textarea "Transcript Evaluation Process - Lead / New Student - [PERSON_NAME]"
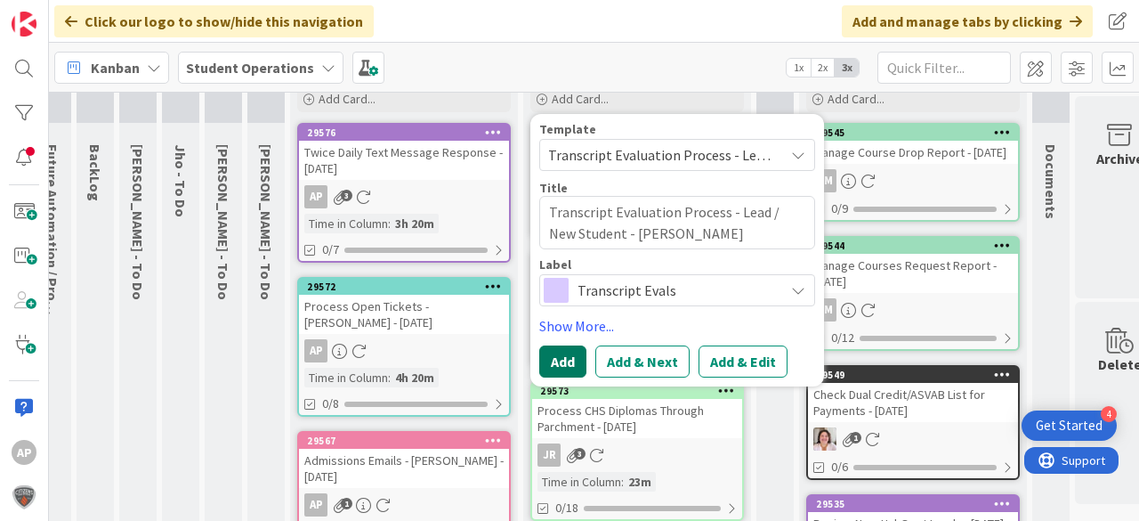
click at [569, 352] on button "Add" at bounding box center [562, 361] width 47 height 32
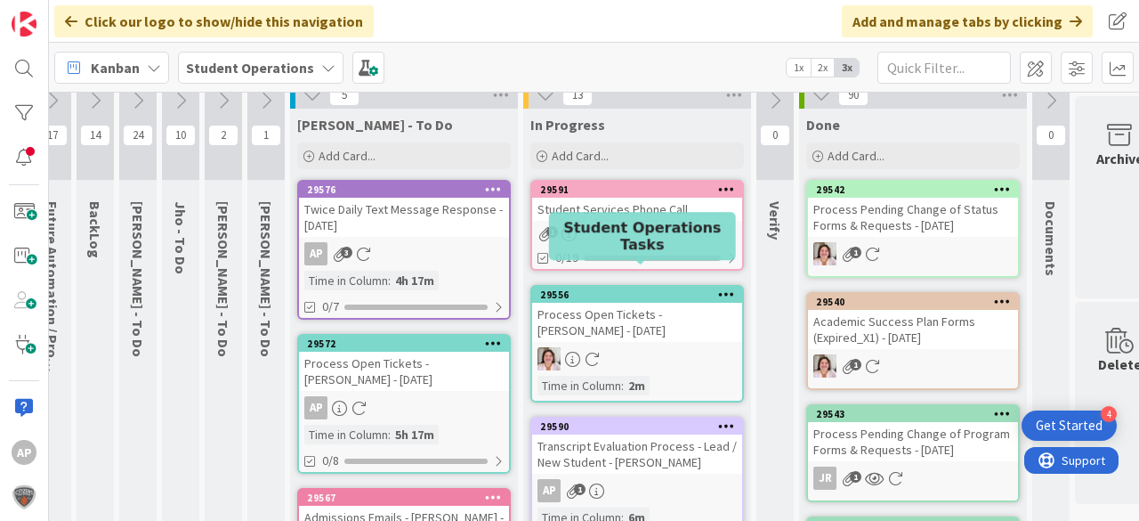
scroll to position [0, 21]
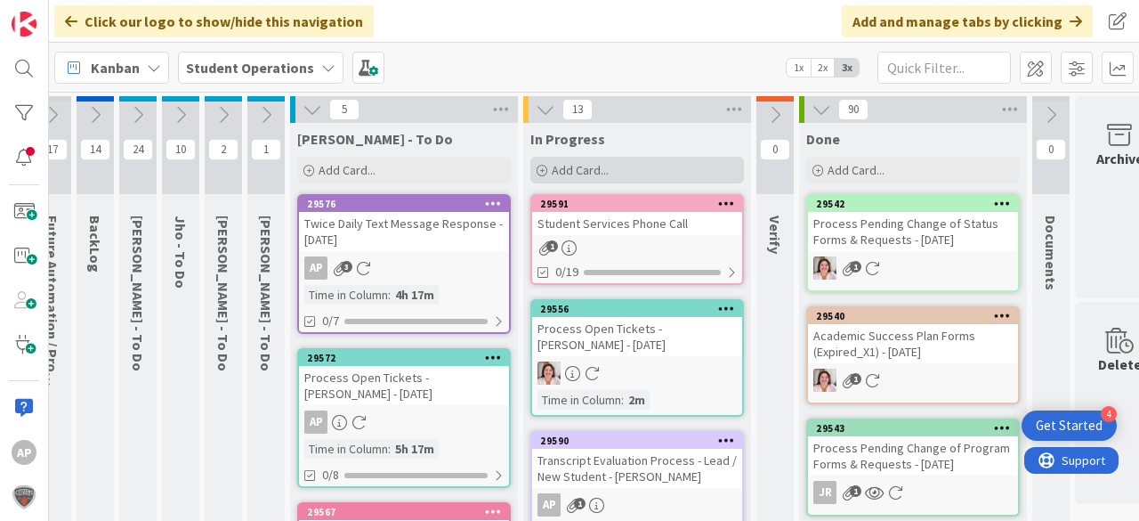
click at [576, 169] on span "Add Card..." at bounding box center [580, 170] width 57 height 16
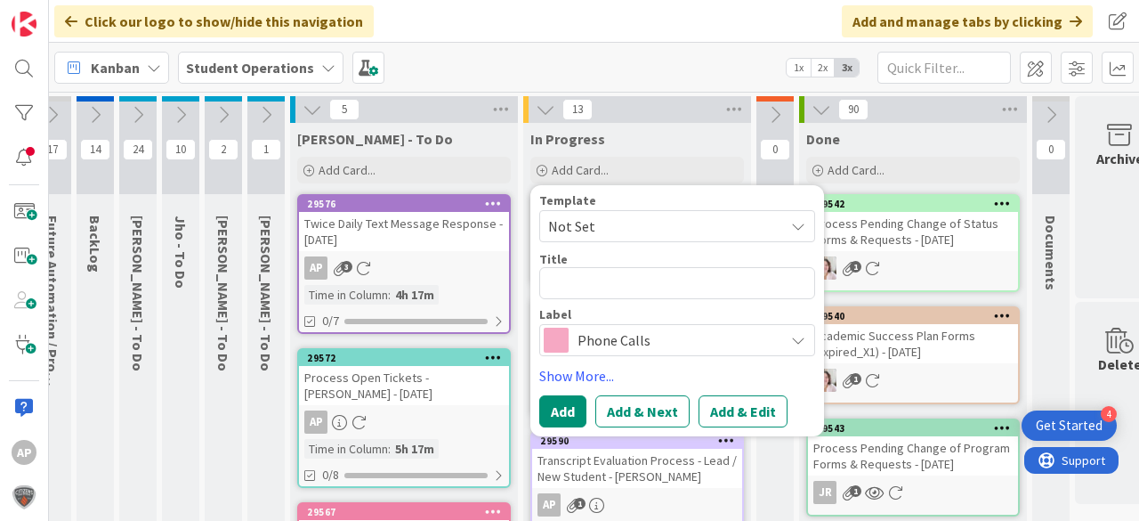
click at [619, 221] on span "Not Set" at bounding box center [659, 225] width 222 height 23
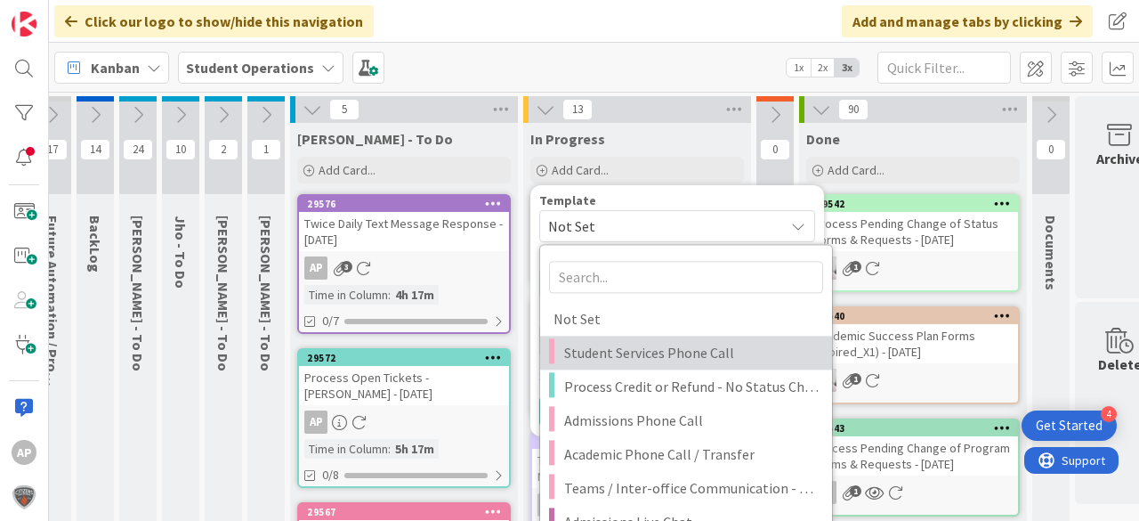
click at [676, 361] on span "Student Services Phone Call" at bounding box center [691, 352] width 254 height 23
type textarea "x"
type textarea "Student Services Phone Call"
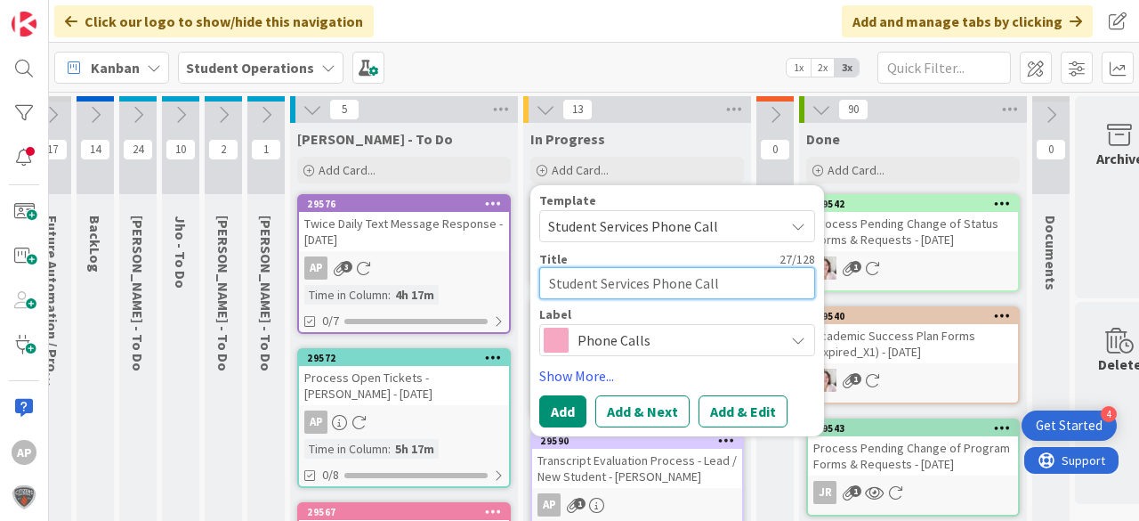
click at [754, 291] on textarea "Student Services Phone Call" at bounding box center [677, 283] width 276 height 32
type textarea "x"
type textarea "Student Services Phone Call"
type textarea "x"
type textarea "Student Services Phone Call -"
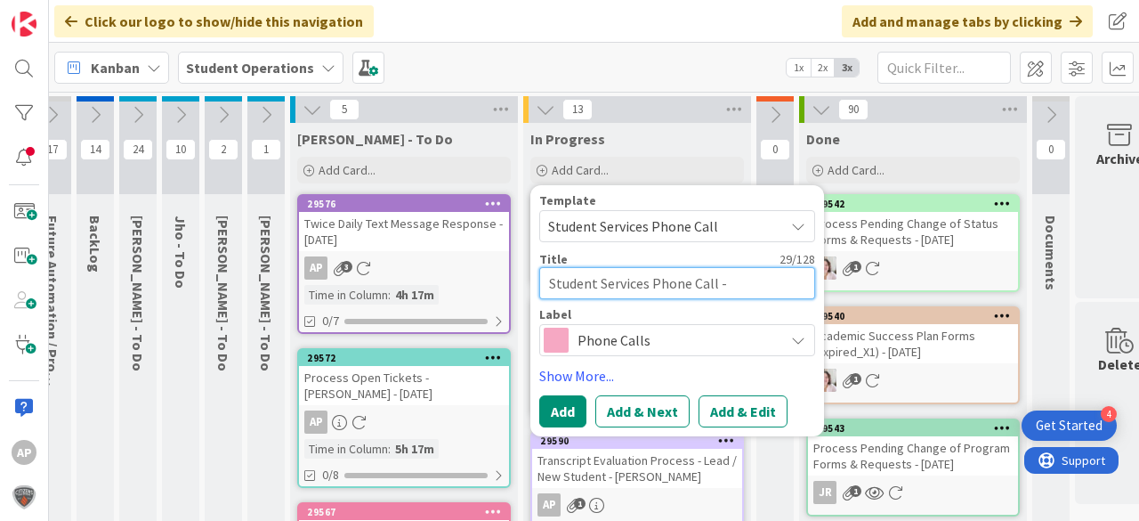
type textarea "x"
type textarea "Student Services Phone Call -"
type textarea "x"
type textarea "Student Services Phone Call - T"
type textarea "x"
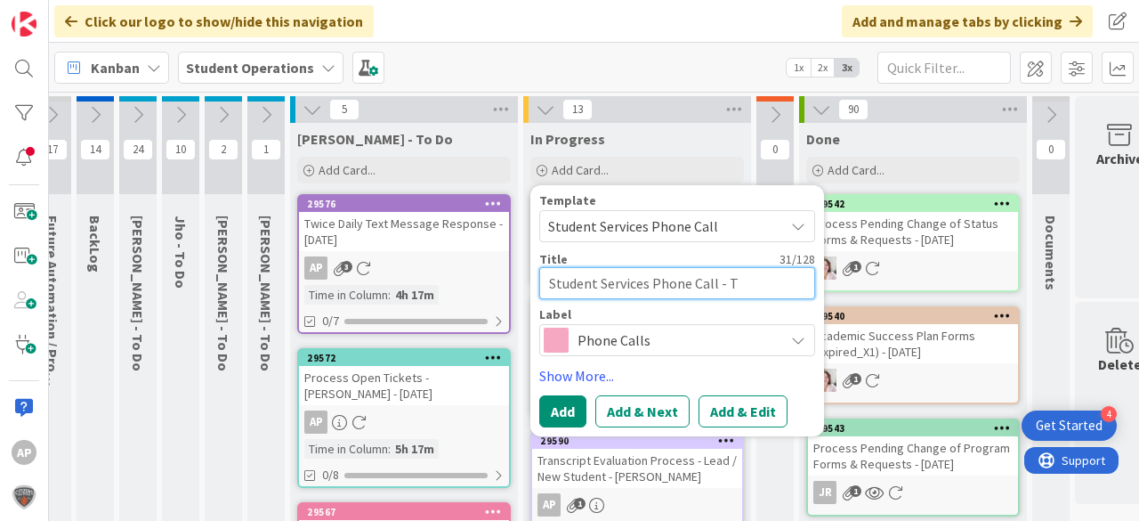
type textarea "Student Services Phone Call - Te"
type textarea "x"
type textarea "Student Services Phone Call - Ter"
type textarea "x"
type textarea "Student Services Phone Call - Terr"
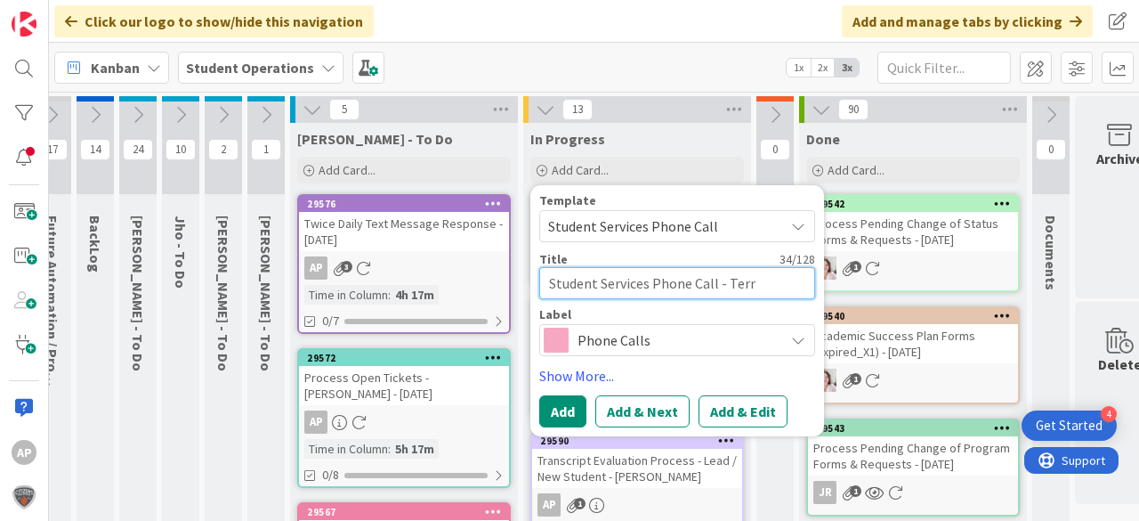
type textarea "x"
type textarea "Student Services Phone Call - [PERSON_NAME]"
type textarea "x"
type textarea "Student Services Phone Call - [PERSON_NAME]"
type textarea "x"
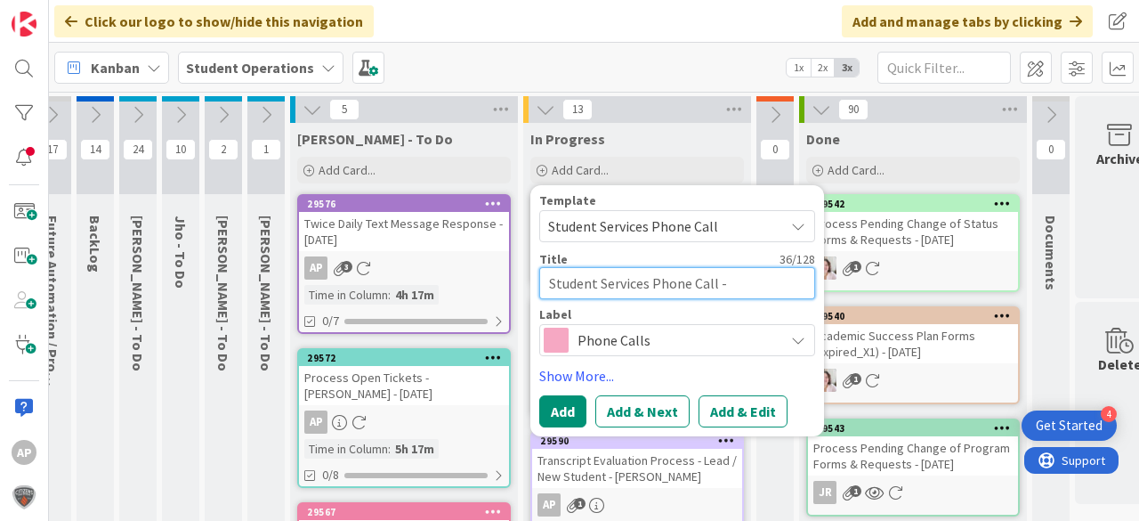
type textarea "Student Services Phone Call - [PERSON_NAME]"
type textarea "x"
type textarea "Student Services Phone Call - [PERSON_NAME]"
type textarea "x"
type textarea "Student Services Phone Call - [PERSON_NAME]"
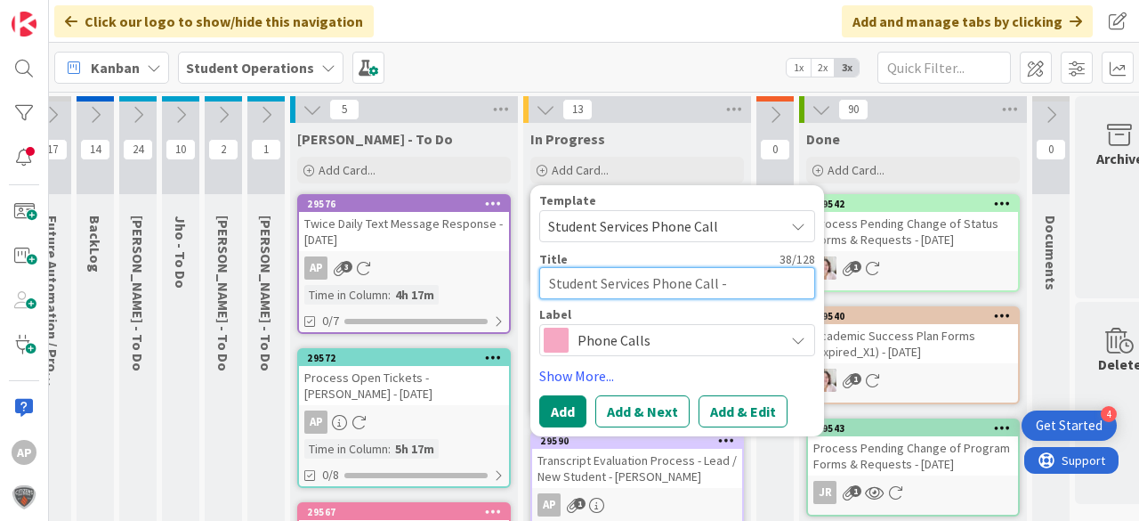
type textarea "x"
type textarea "Student Services Phone Call - [PERSON_NAME]"
type textarea "x"
type textarea "Student Services Phone Call - [PERSON_NAME]"
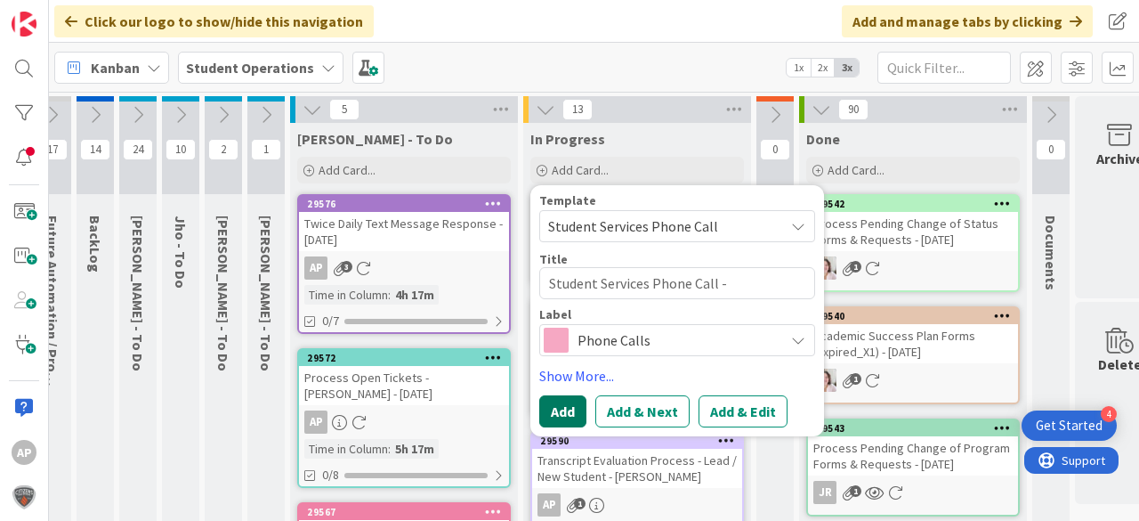
click at [553, 412] on button "Add" at bounding box center [562, 411] width 47 height 32
